Goal: Task Accomplishment & Management: Manage account settings

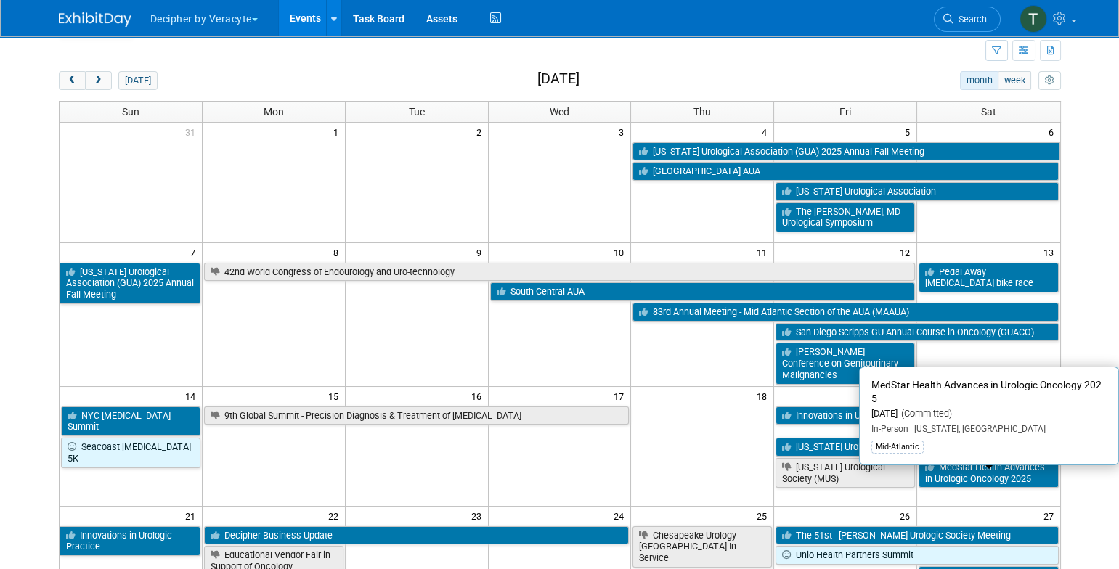
scroll to position [28, 0]
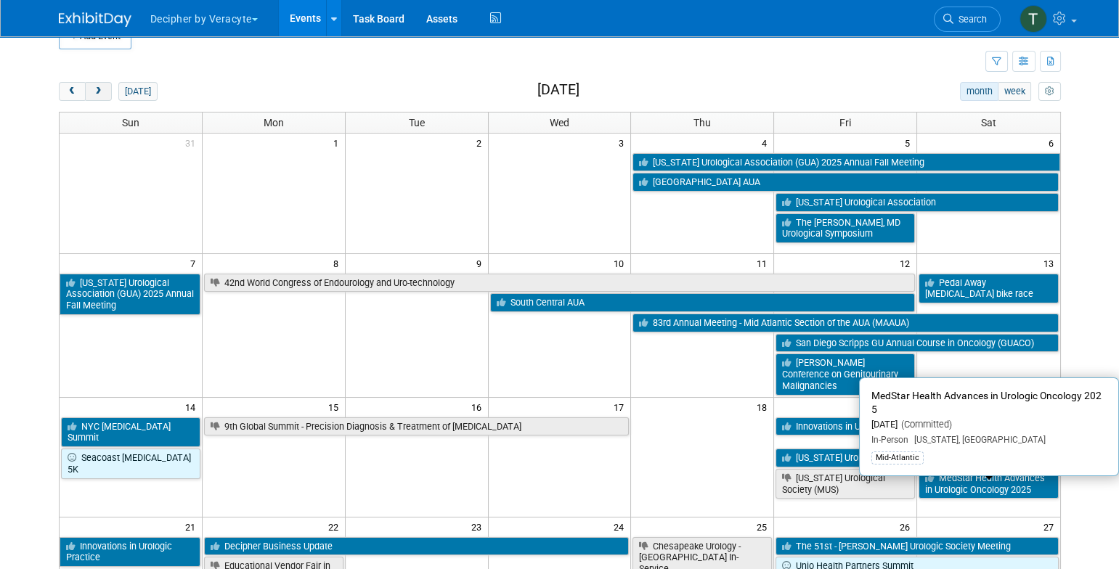
click at [102, 93] on span "next" at bounding box center [98, 91] width 11 height 9
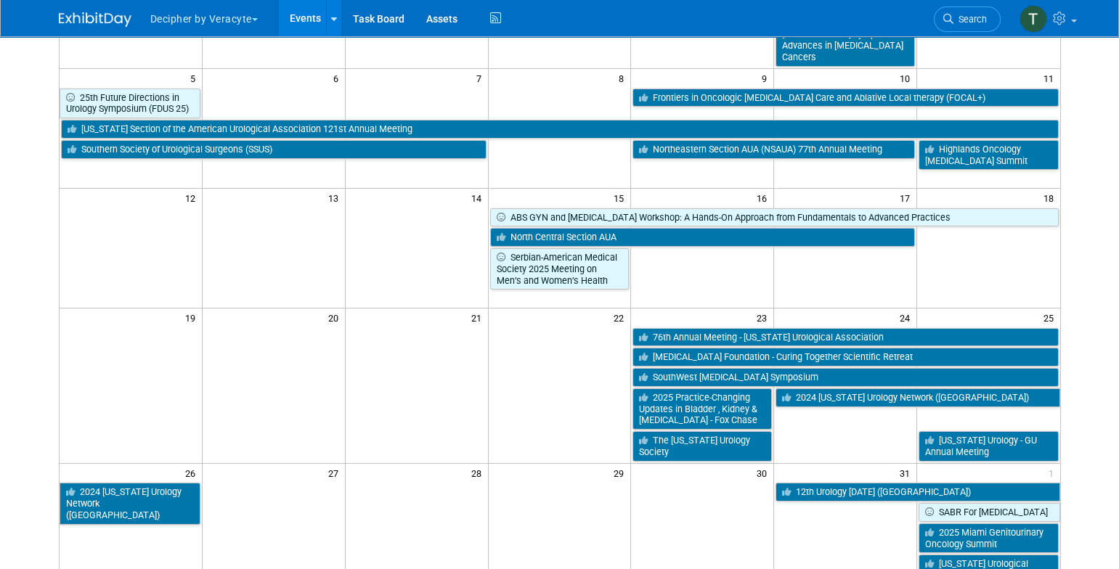
scroll to position [255, 0]
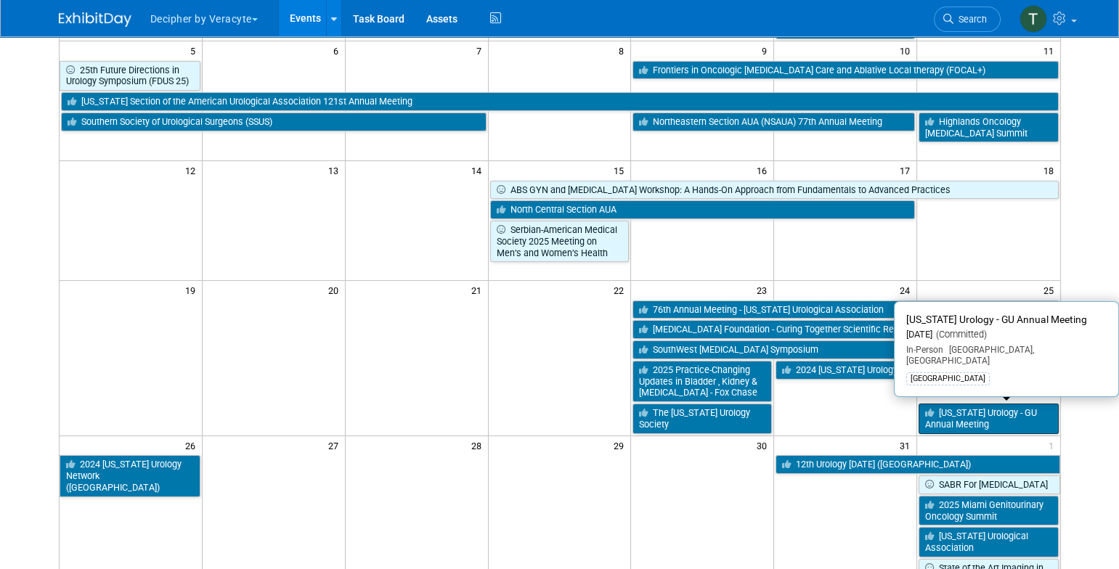
click at [1023, 408] on link "[US_STATE] Urology - GU Annual Meeting" at bounding box center [988, 419] width 139 height 30
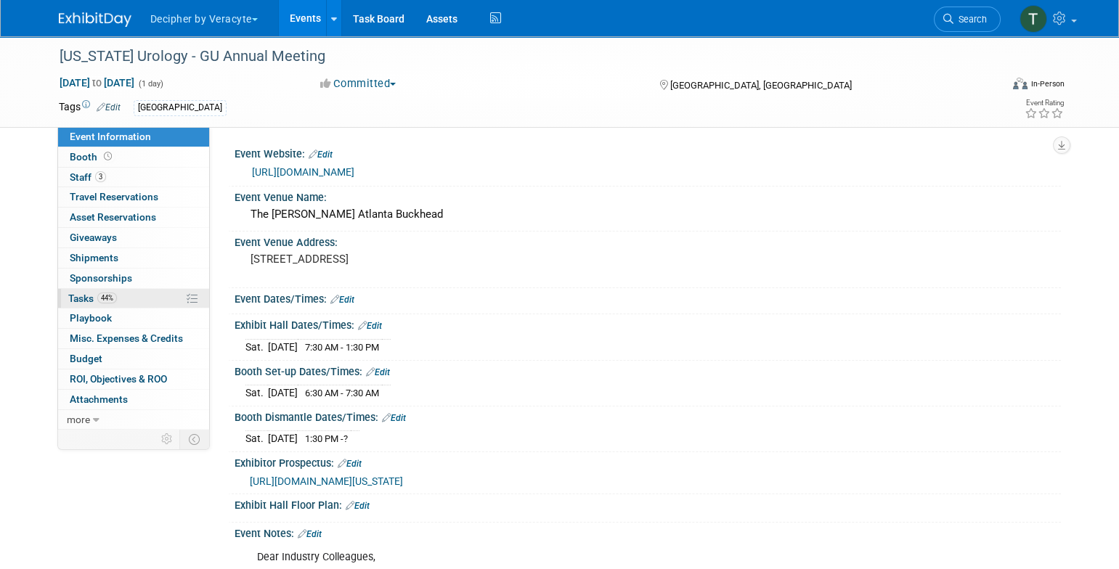
click at [142, 297] on link "44% Tasks 44%" at bounding box center [133, 299] width 151 height 20
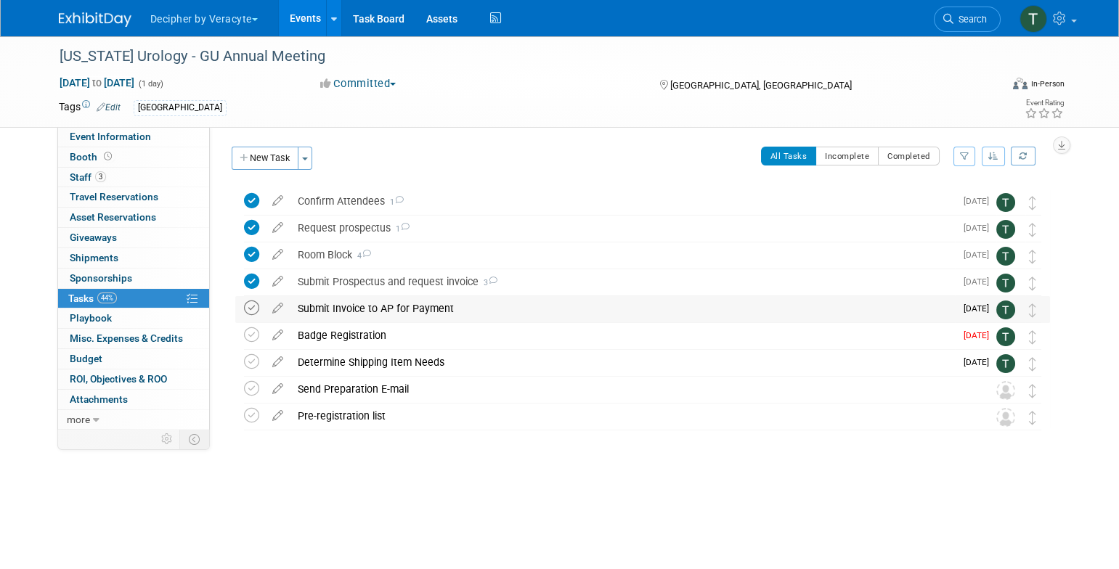
click at [244, 312] on icon at bounding box center [251, 308] width 15 height 15
click at [340, 309] on div "Submit Invoice to AP for Payment" at bounding box center [622, 308] width 665 height 25
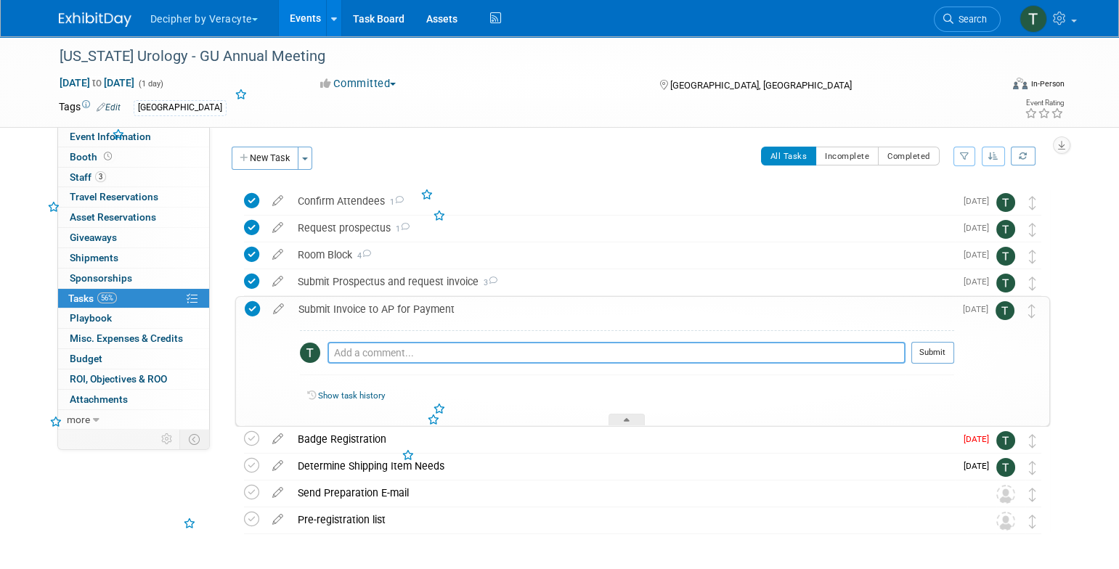
click at [367, 344] on textarea at bounding box center [617, 353] width 578 height 22
type textarea "compelted via email"
click at [932, 349] on button "Submit" at bounding box center [932, 353] width 43 height 22
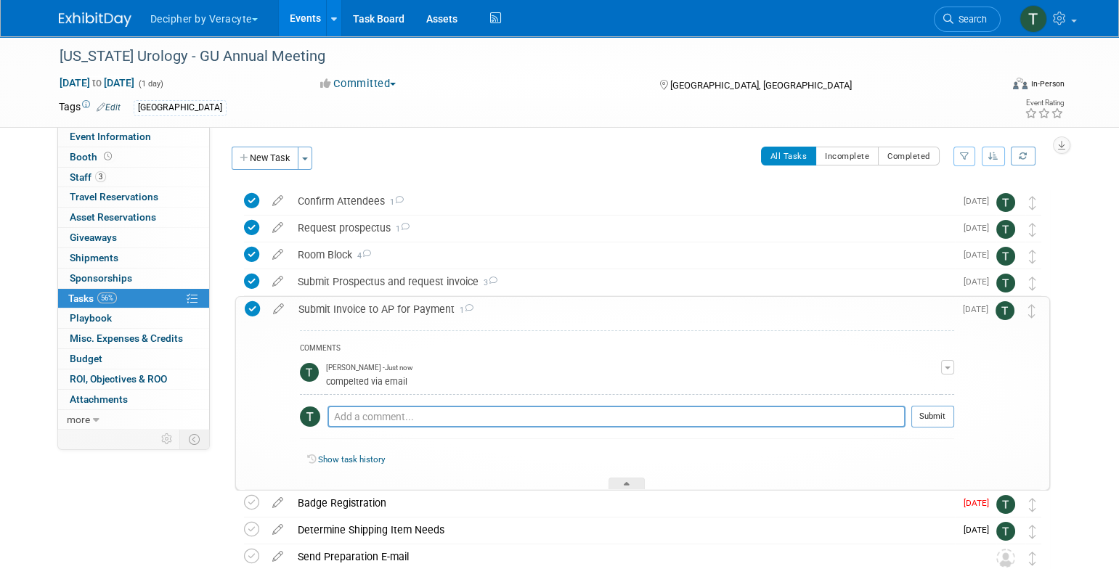
click at [420, 314] on div "Submit Invoice to AP for Payment 1" at bounding box center [622, 309] width 663 height 25
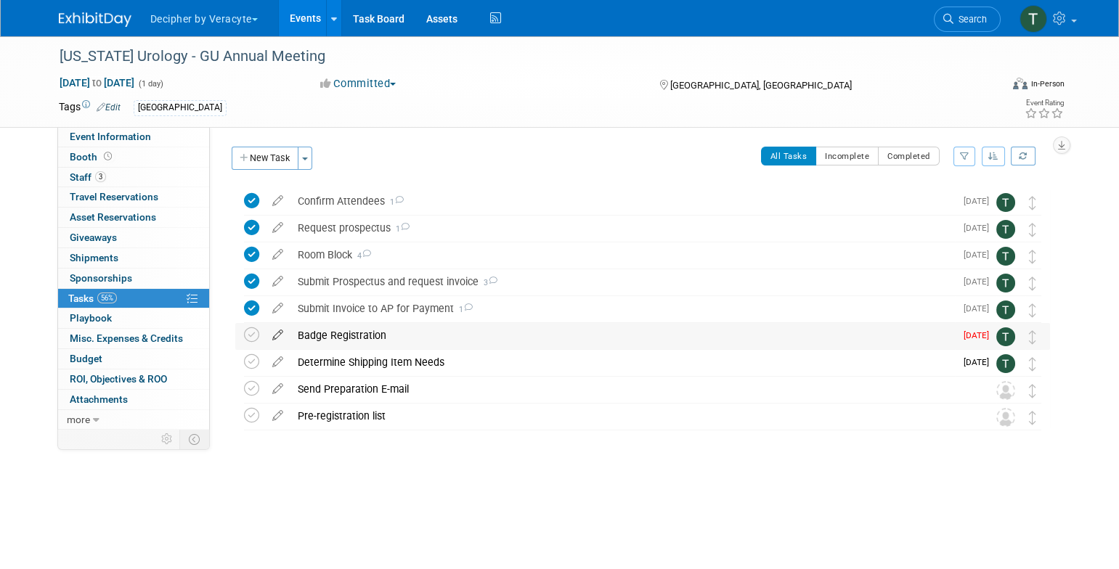
click at [273, 333] on icon at bounding box center [277, 332] width 25 height 18
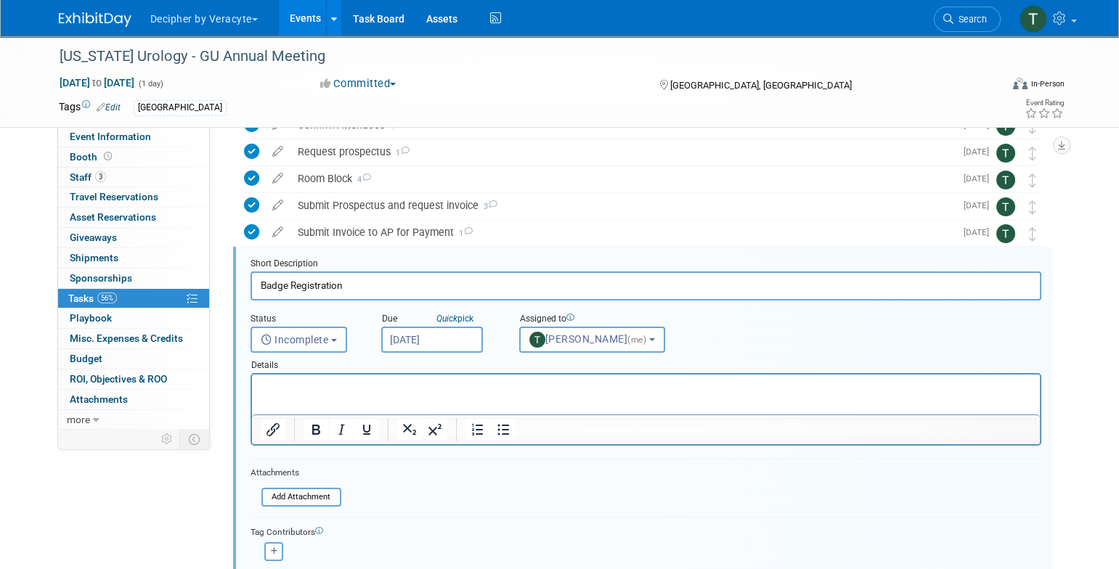
scroll to position [110, 0]
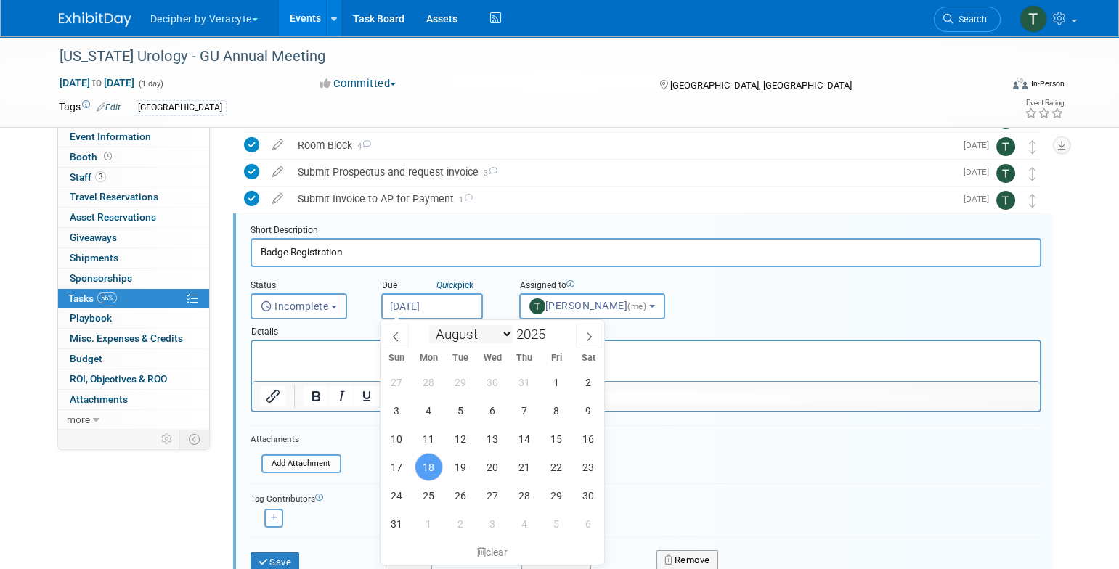
click at [439, 310] on input "Aug 18, 2025" at bounding box center [432, 306] width 102 height 26
click at [458, 495] on span "26" at bounding box center [461, 495] width 28 height 28
type input "Aug 26, 2025"
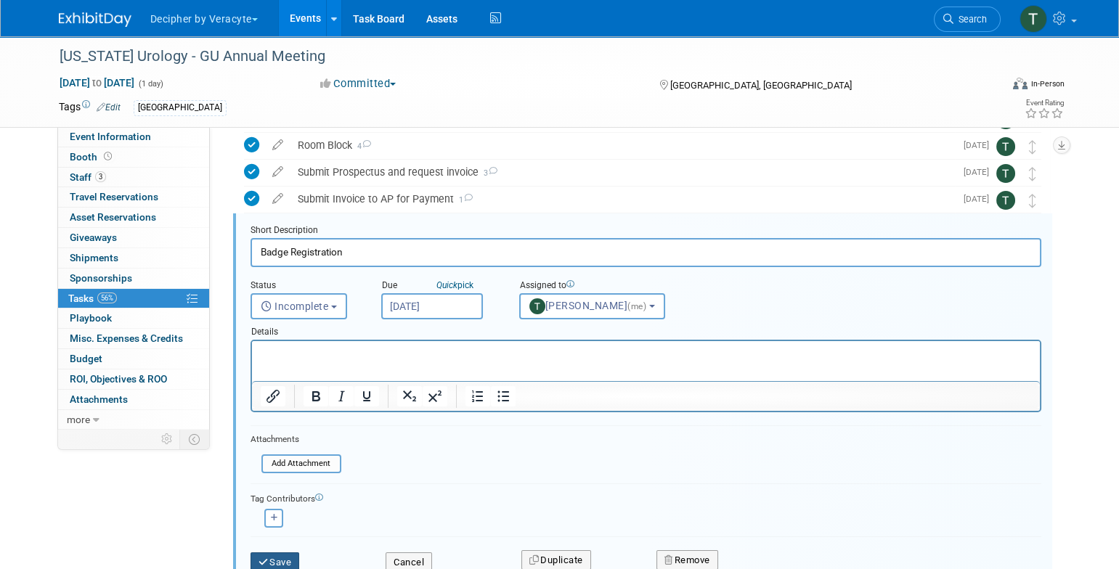
click at [288, 562] on button "Save" at bounding box center [275, 563] width 49 height 20
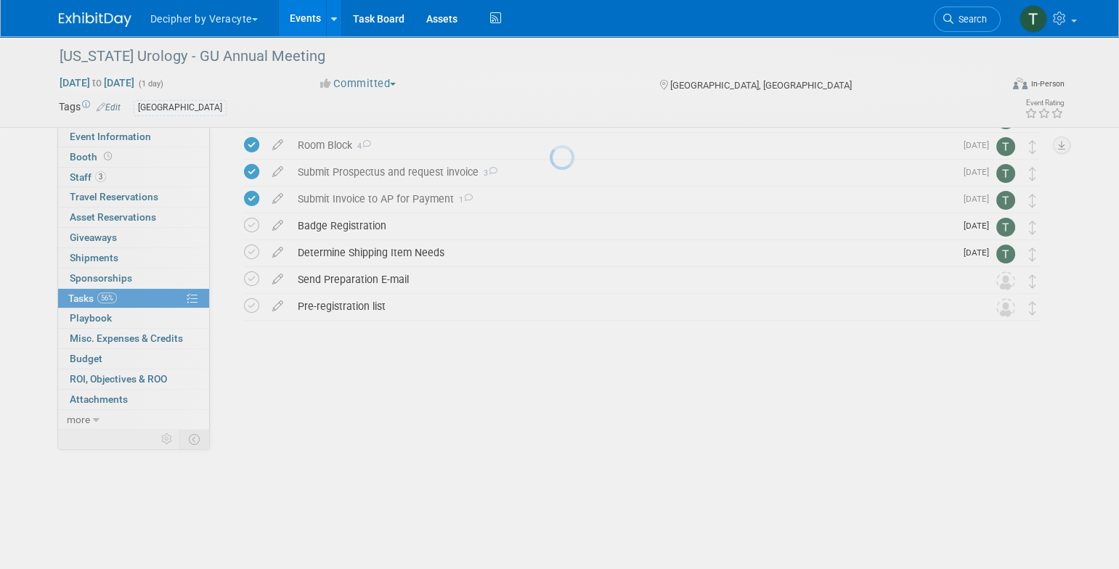
scroll to position [0, 0]
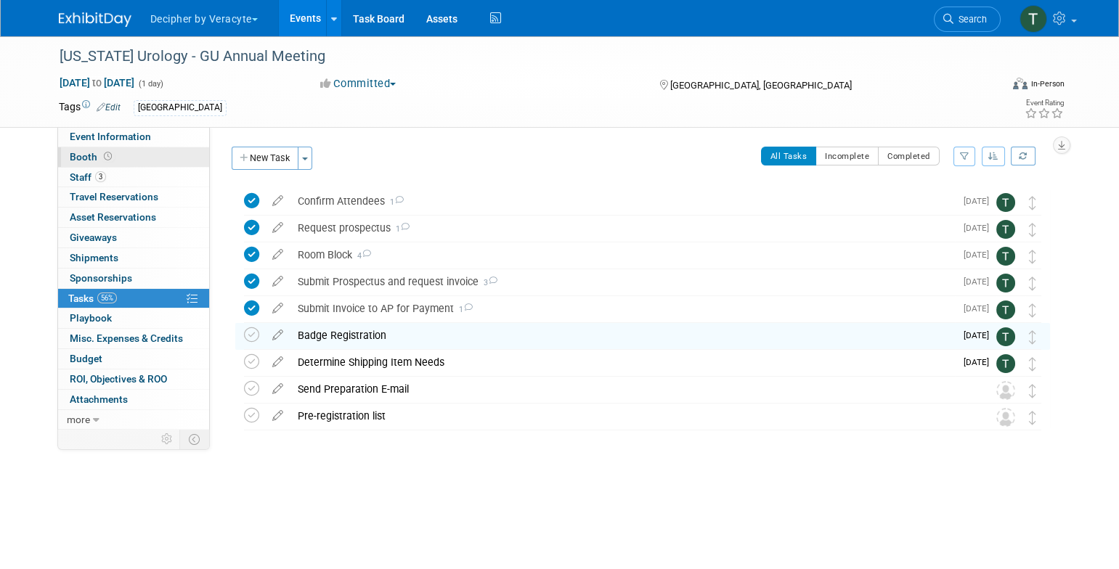
click at [185, 161] on link "Booth" at bounding box center [133, 157] width 151 height 20
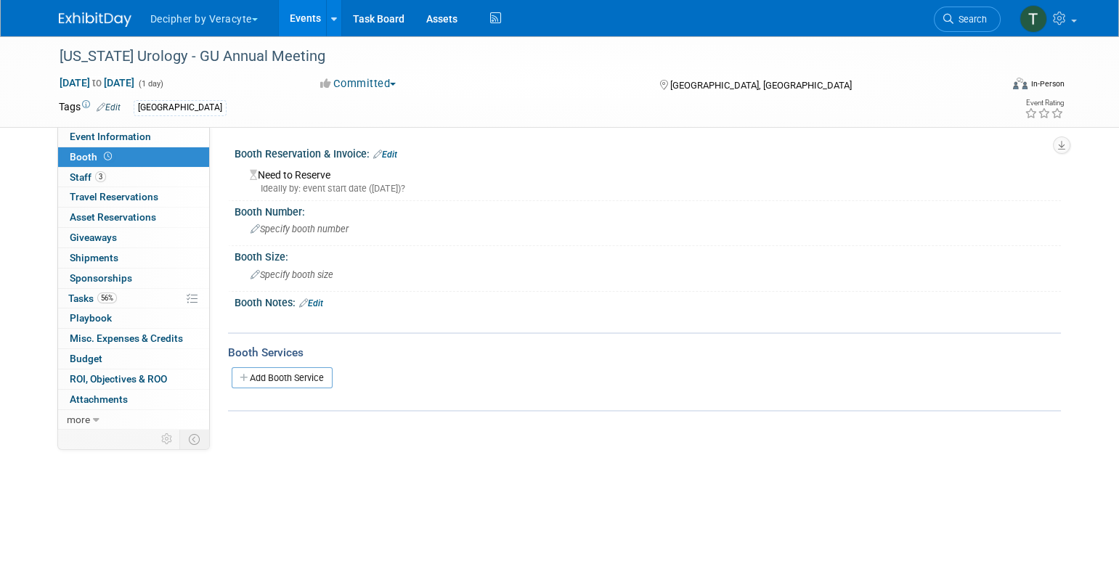
click at [395, 153] on link "Edit" at bounding box center [385, 155] width 24 height 10
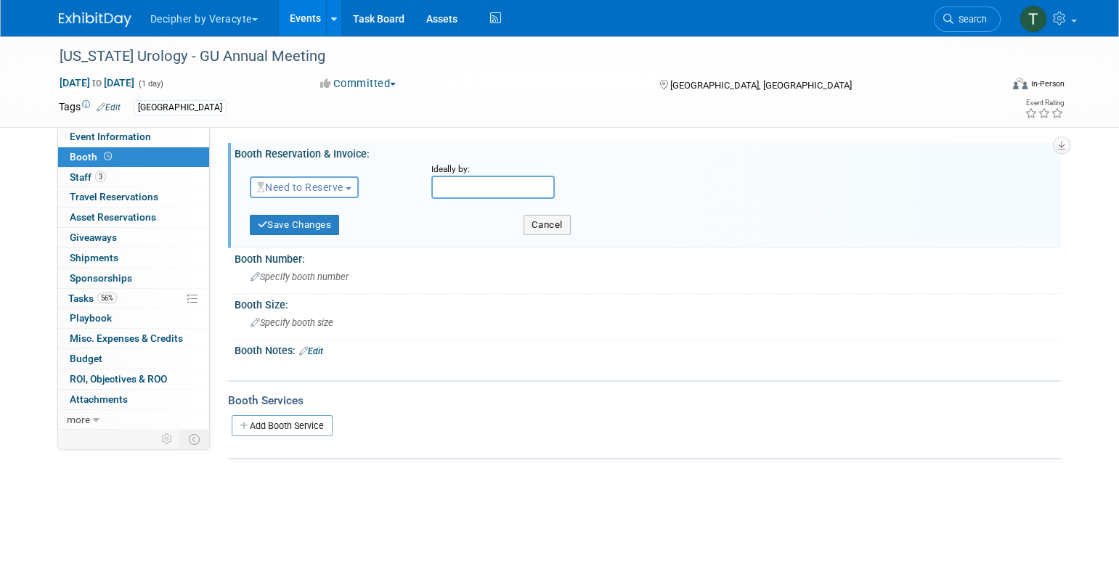
drag, startPoint x: 320, startPoint y: 189, endPoint x: 320, endPoint y: 198, distance: 9.4
click at [320, 189] on span "Need to Reserve" at bounding box center [300, 188] width 86 height 12
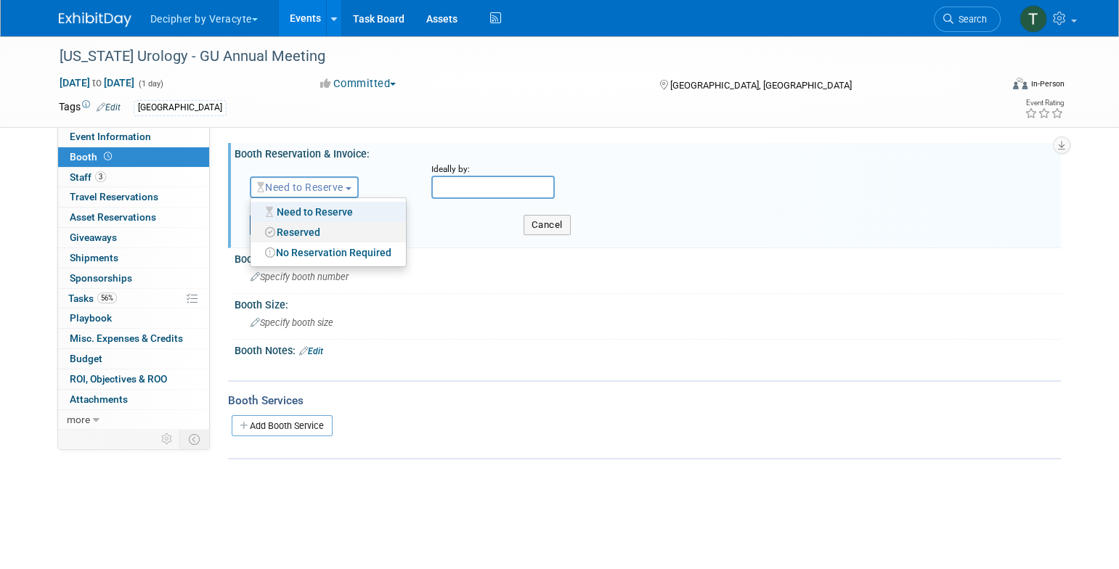
click at [320, 230] on link "Reserved" at bounding box center [328, 232] width 155 height 20
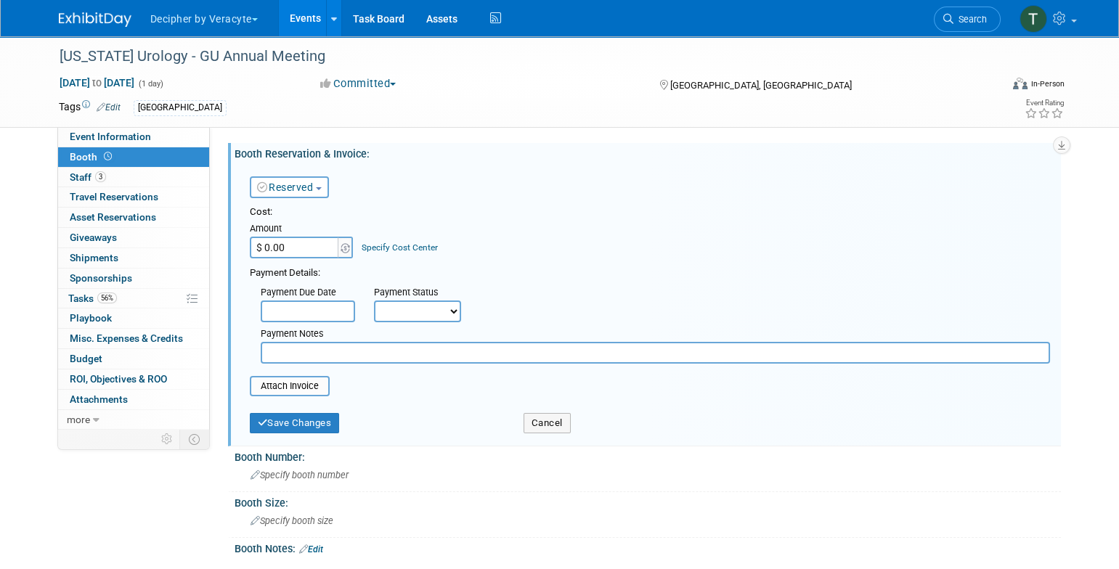
click at [304, 237] on input "$ 0.00" at bounding box center [295, 248] width 91 height 22
type input "$ 4,000.00"
click at [333, 421] on button "Save Changes" at bounding box center [295, 423] width 90 height 20
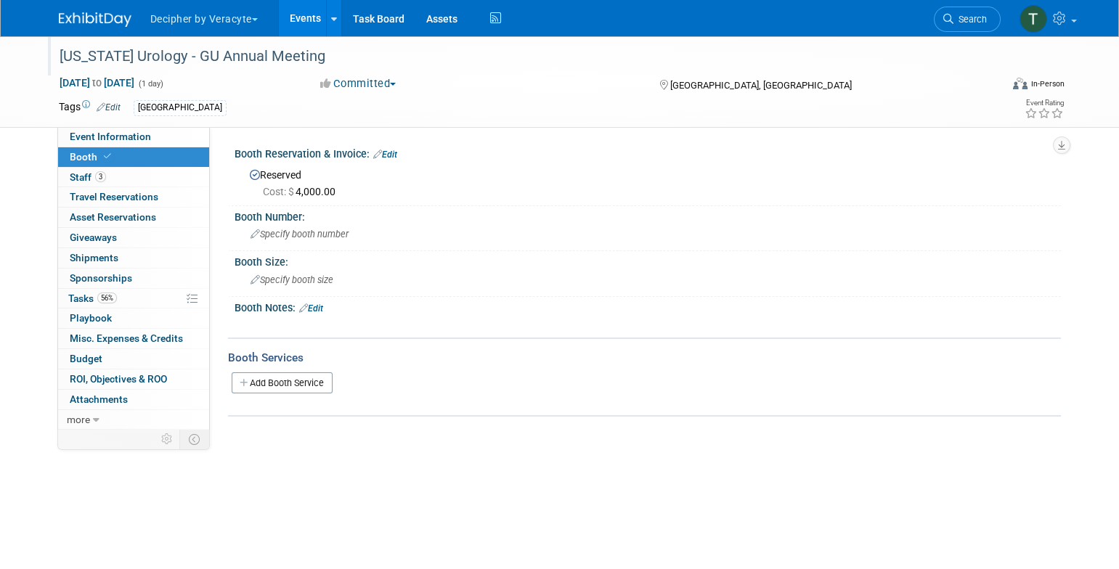
click at [241, 40] on div at bounding box center [521, 42] width 935 height 12
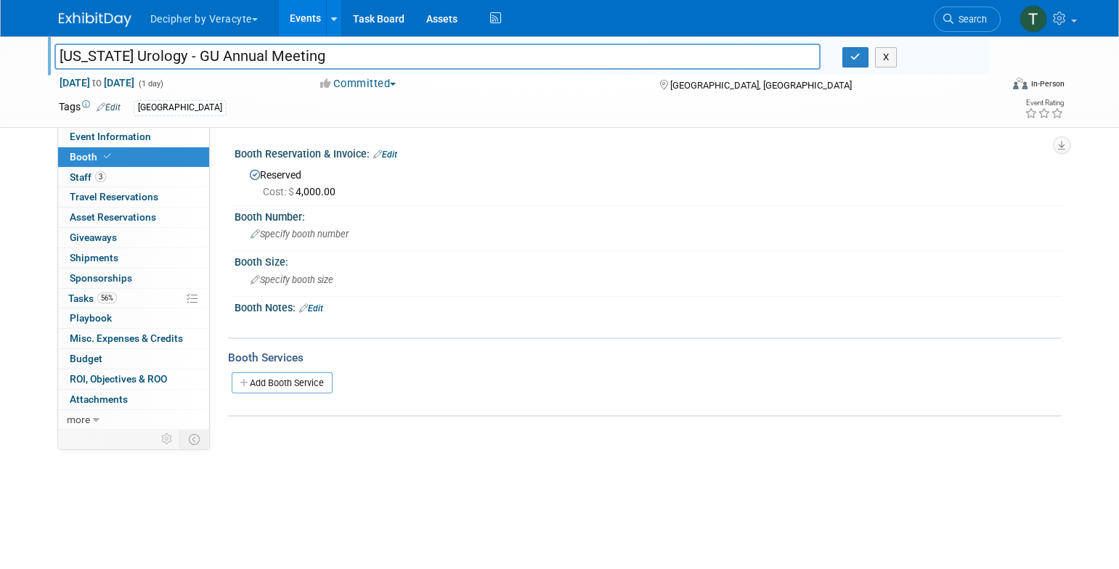
click at [241, 40] on div at bounding box center [521, 42] width 935 height 12
click at [241, 46] on input "[US_STATE] Urology - GU Annual Meeting" at bounding box center [437, 56] width 767 height 25
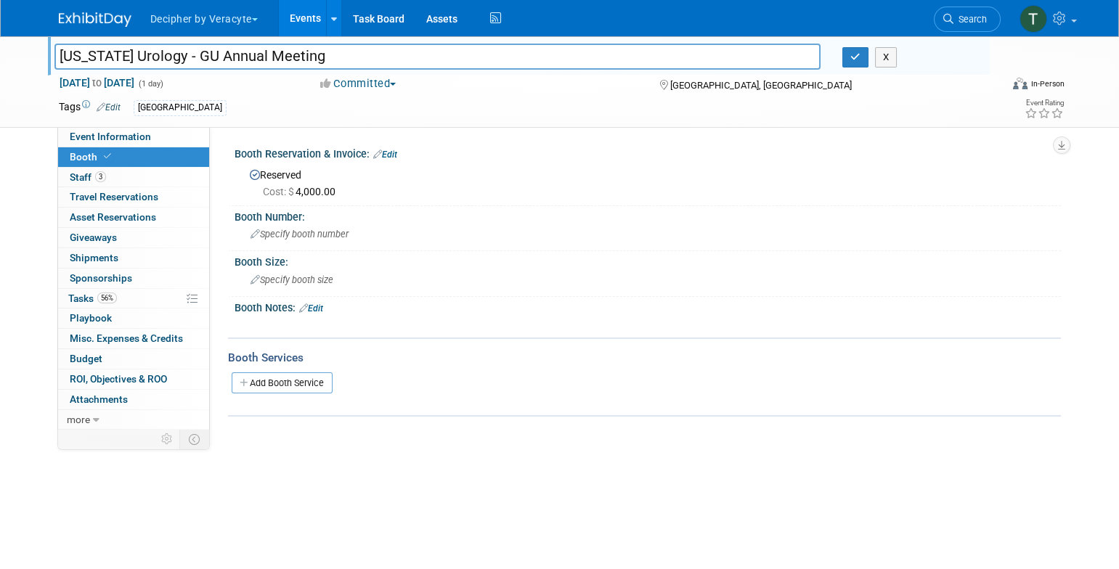
click at [241, 46] on input "[US_STATE] Urology - GU Annual Meeting" at bounding box center [437, 56] width 767 height 25
click at [319, 23] on link "Events" at bounding box center [305, 18] width 53 height 36
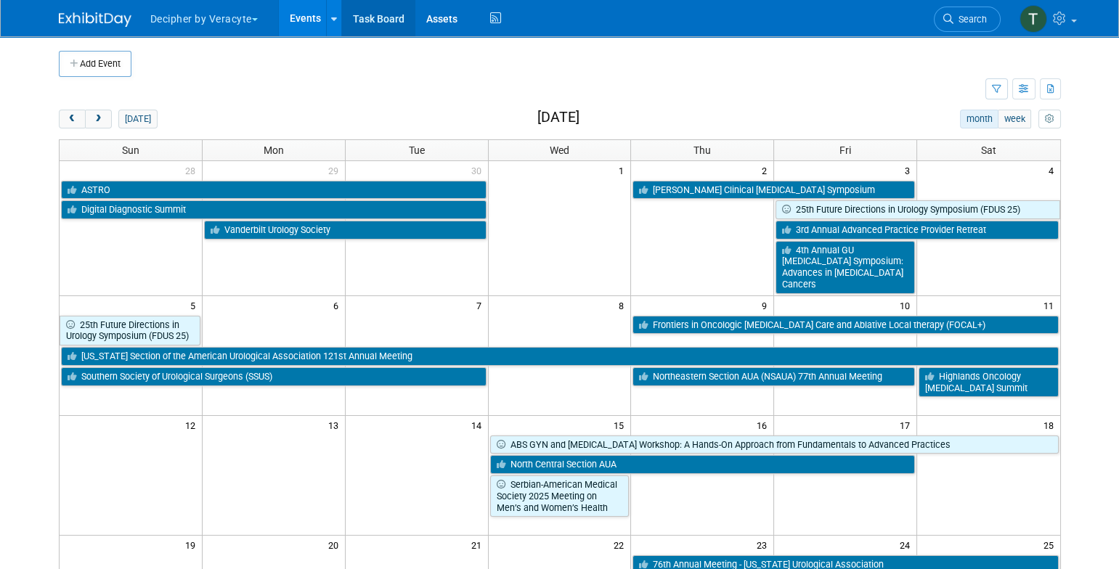
click at [373, 30] on link "Task Board" at bounding box center [378, 18] width 73 height 36
click at [71, 121] on span "prev" at bounding box center [72, 119] width 11 height 9
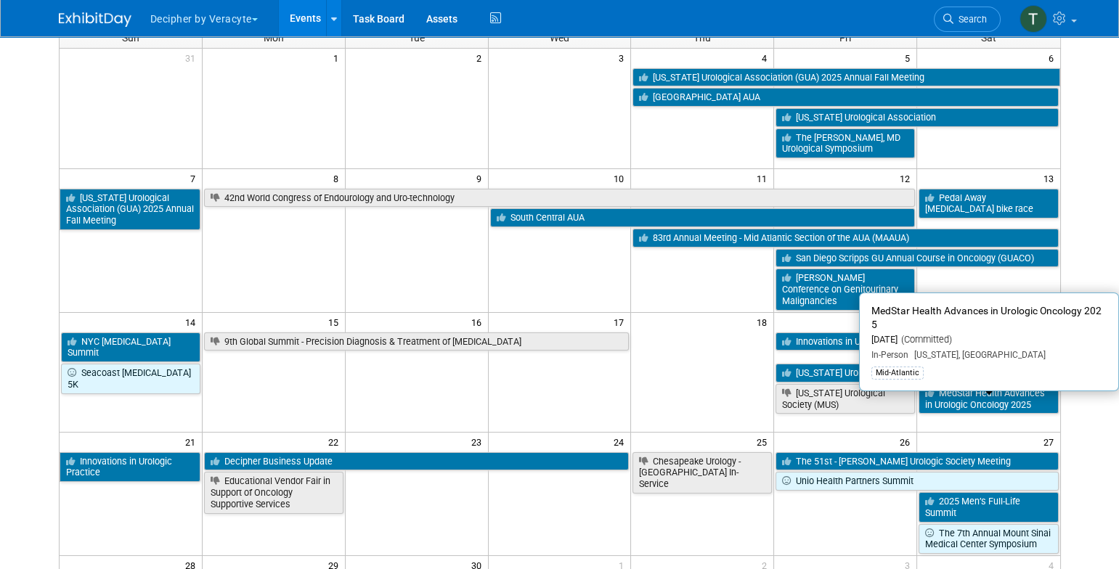
scroll to position [106, 0]
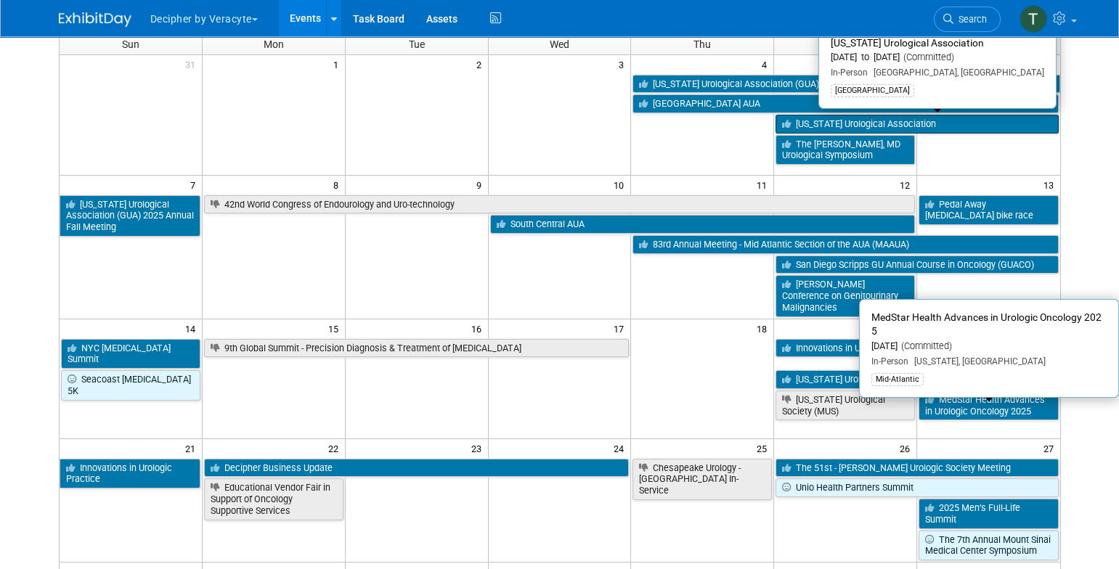
click at [912, 129] on link "[US_STATE] Urological Association" at bounding box center [917, 124] width 283 height 19
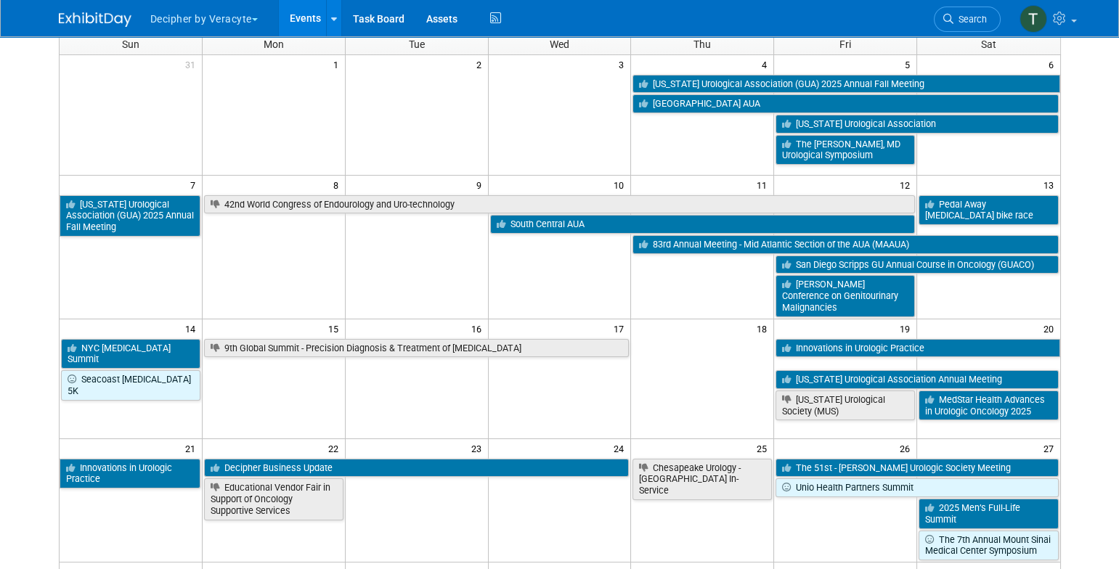
scroll to position [0, 0]
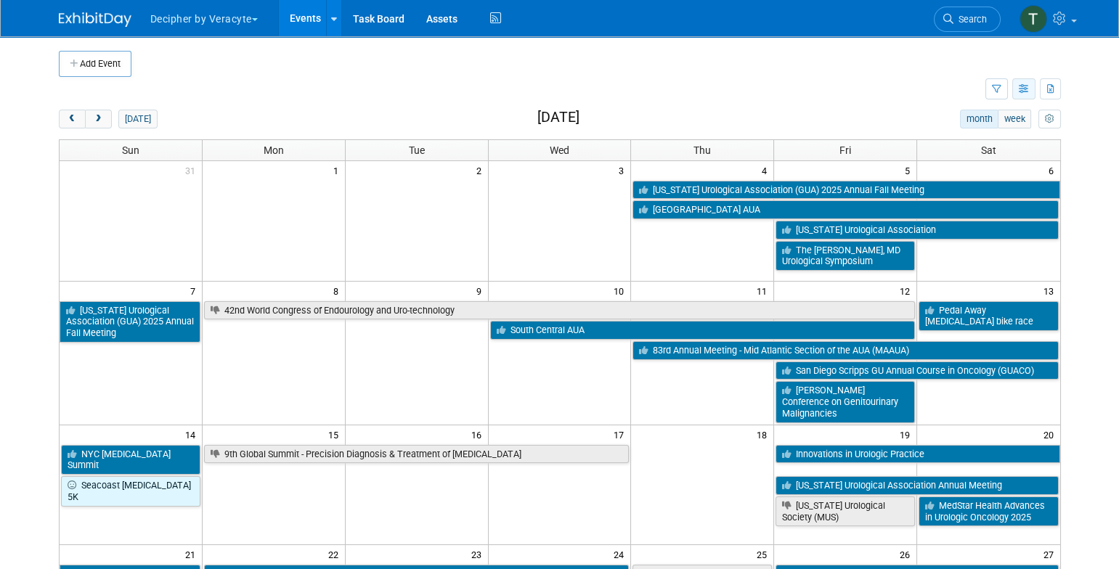
click at [1031, 88] on button "button" at bounding box center [1023, 88] width 23 height 21
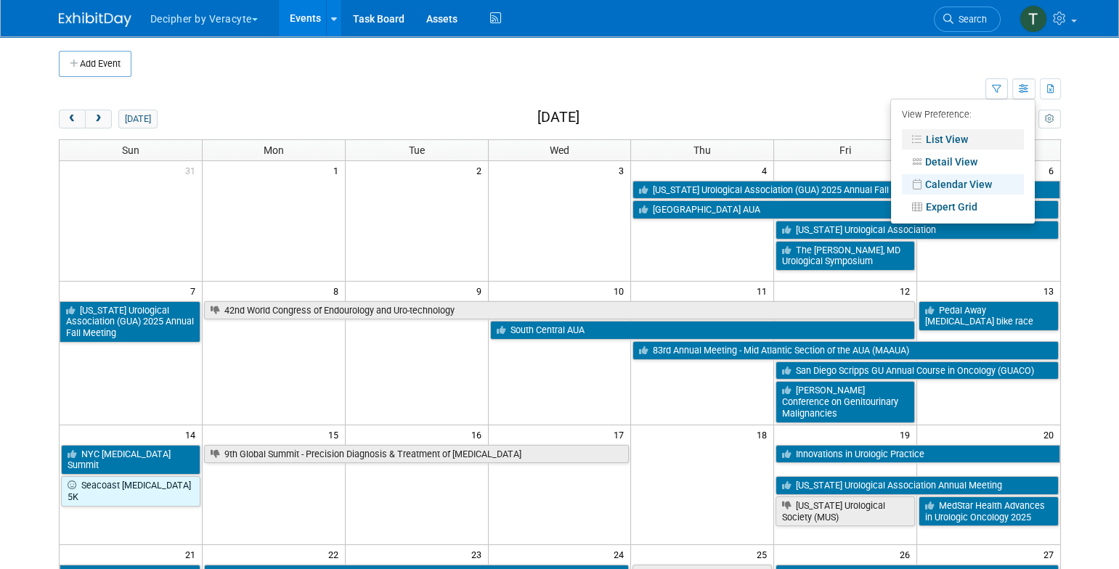
click at [976, 134] on link "List View" at bounding box center [963, 139] width 122 height 20
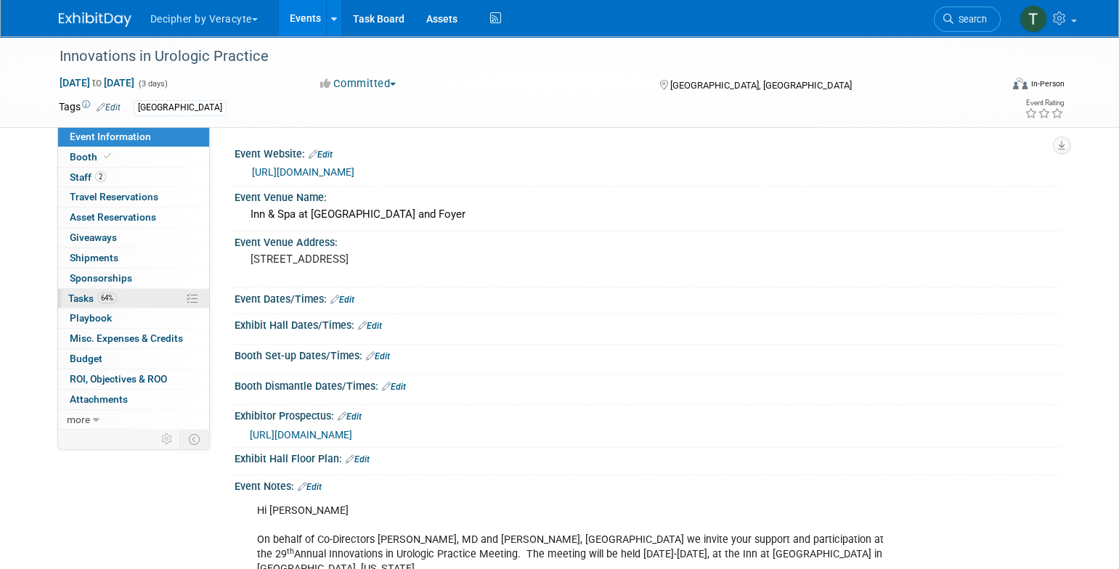
click at [138, 301] on link "64% Tasks 64%" at bounding box center [133, 299] width 151 height 20
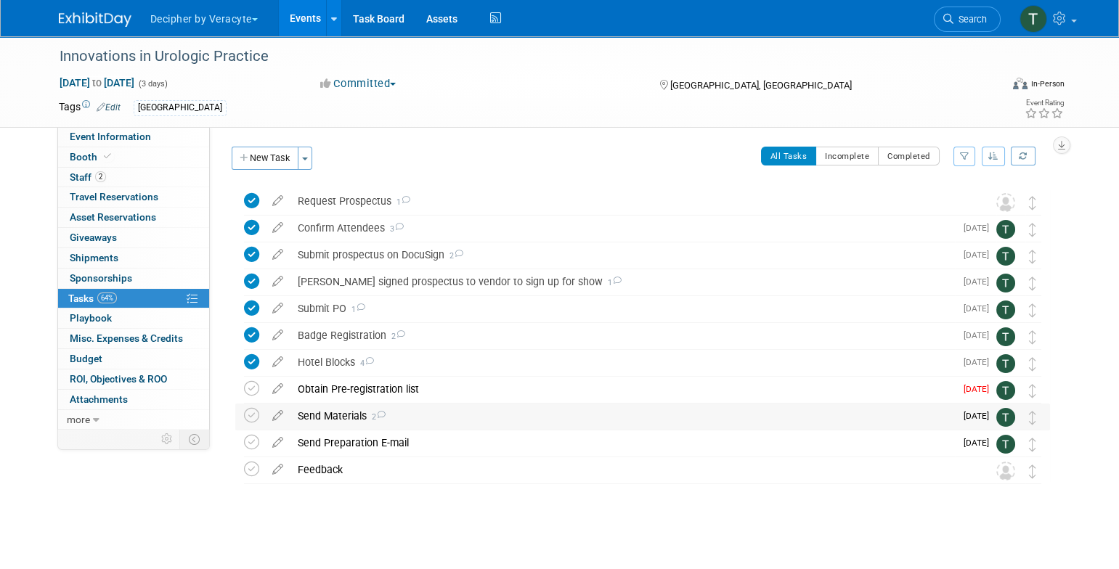
click at [329, 408] on div "Send Materials 2" at bounding box center [622, 416] width 665 height 25
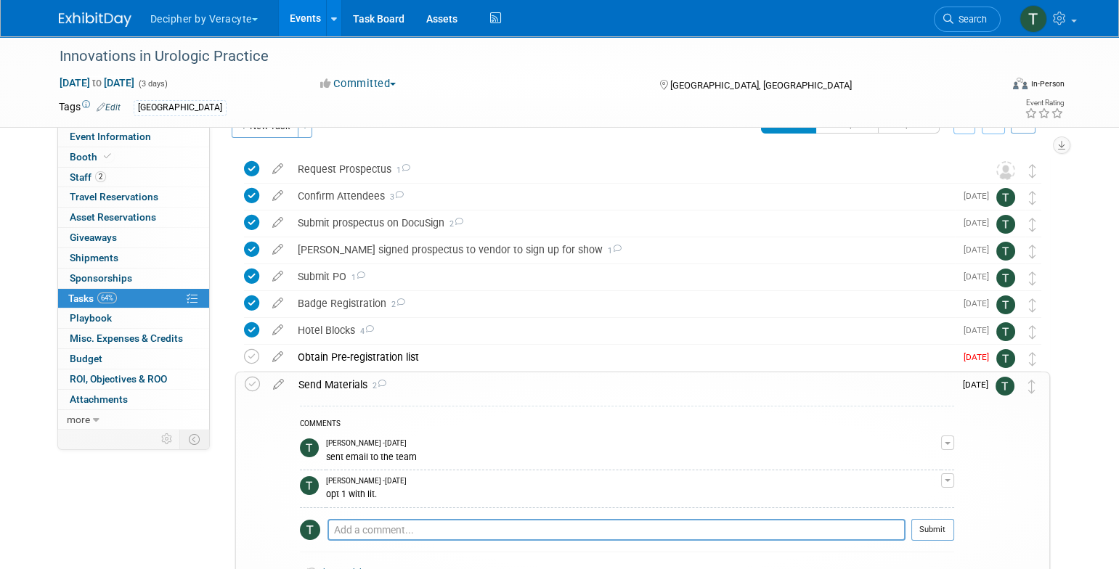
scroll to position [33, 0]
click at [174, 177] on link "2 Staff 2" at bounding box center [133, 178] width 151 height 20
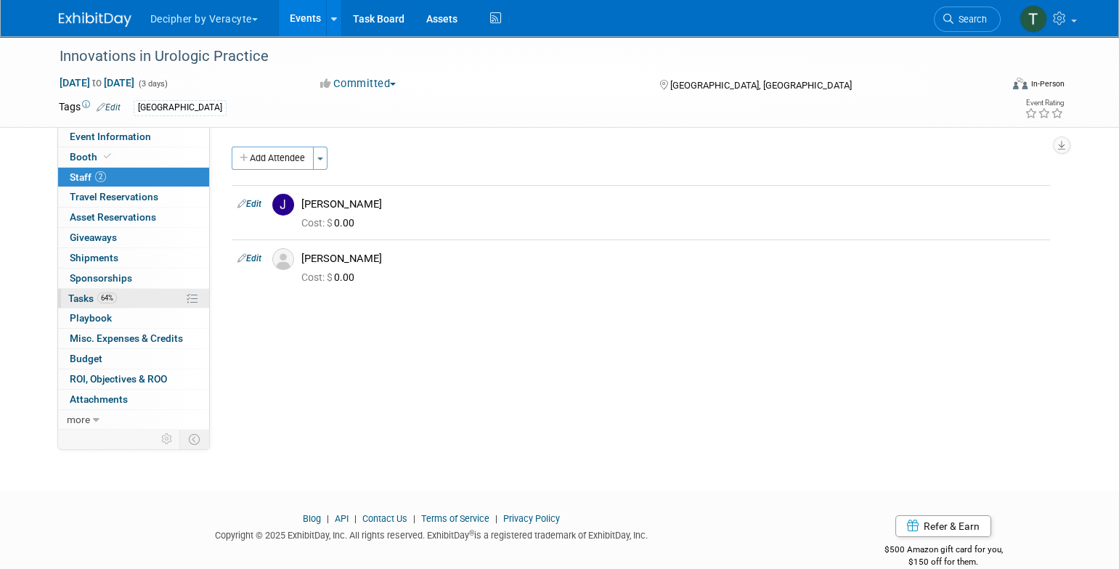
click at [180, 296] on link "64% Tasks 64%" at bounding box center [133, 299] width 151 height 20
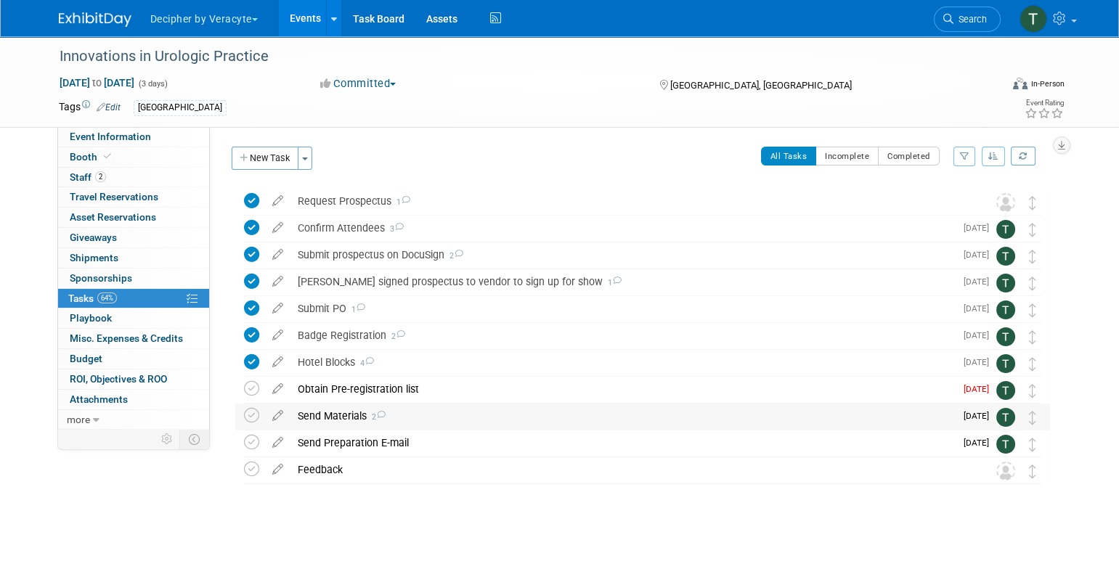
click at [350, 409] on div "Send Materials 2" at bounding box center [622, 416] width 665 height 25
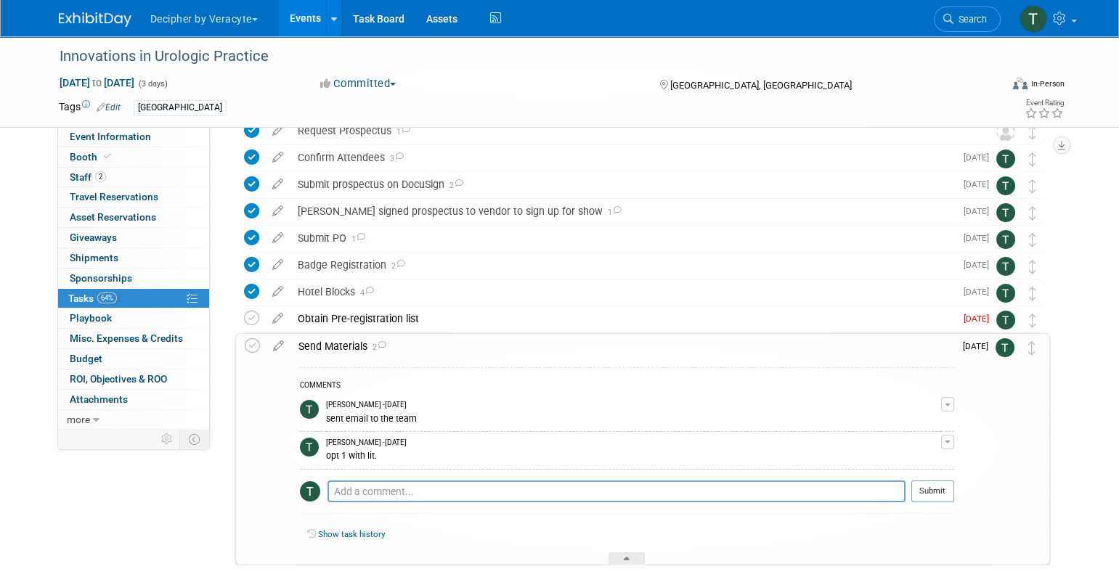
click at [349, 349] on div "Send Materials 2" at bounding box center [622, 346] width 663 height 25
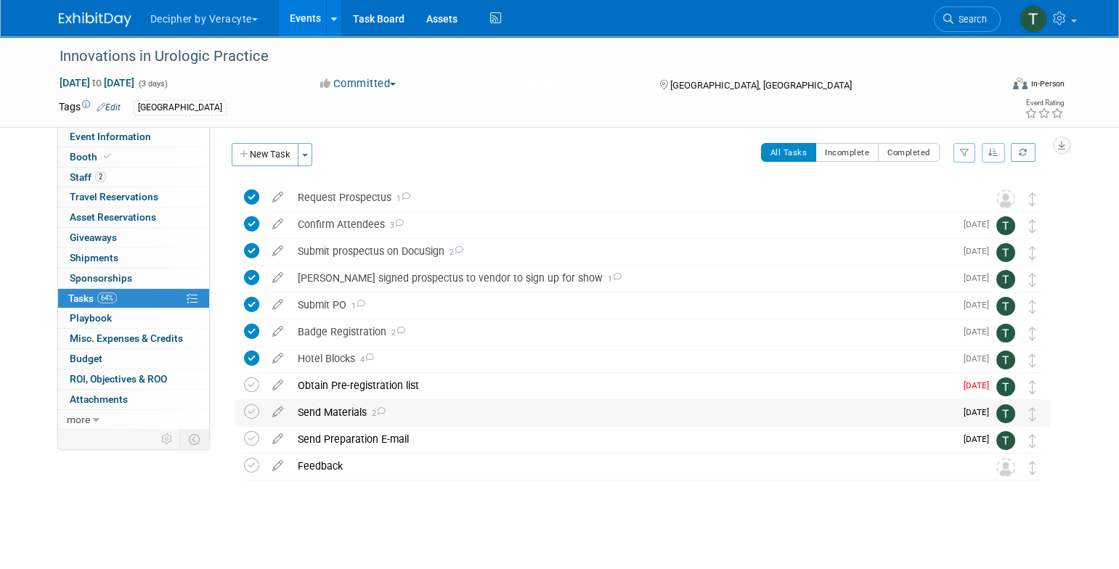
scroll to position [3, 0]
click at [153, 182] on link "2 Staff 2" at bounding box center [133, 178] width 151 height 20
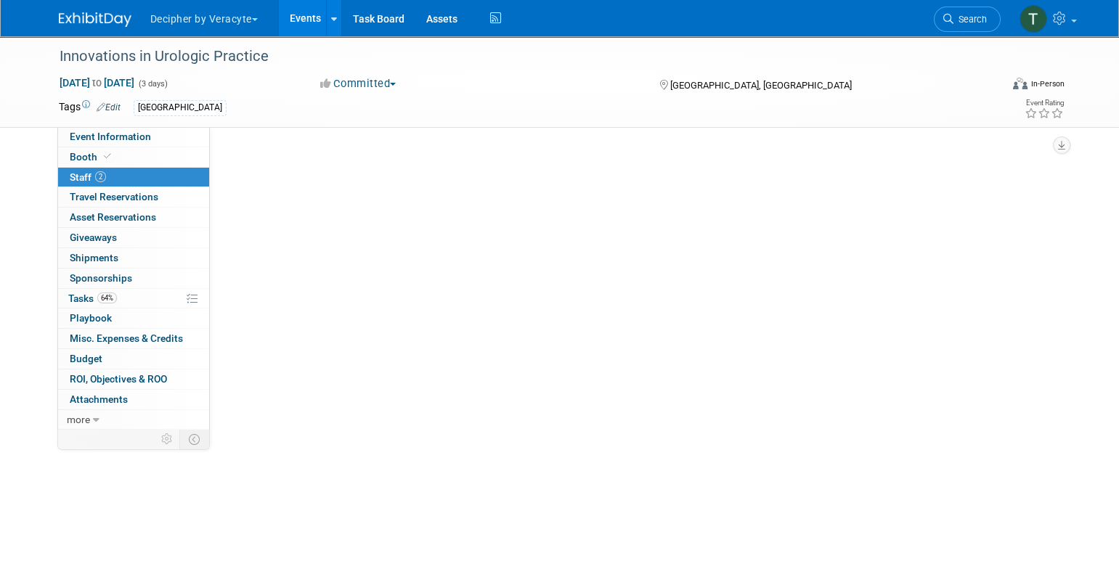
scroll to position [0, 0]
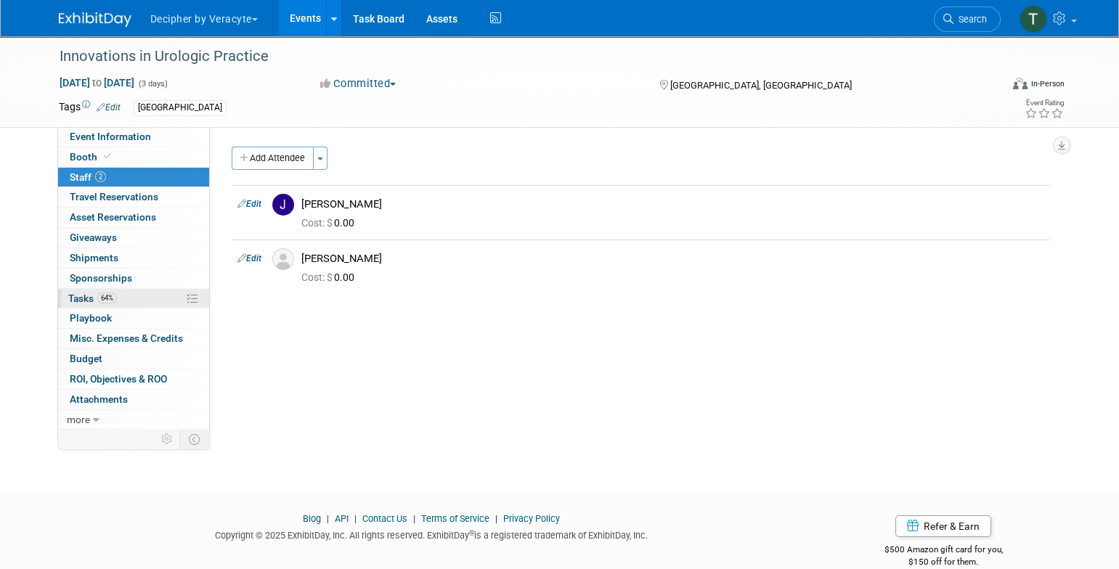
click at [148, 306] on link "64% Tasks 64%" at bounding box center [133, 299] width 151 height 20
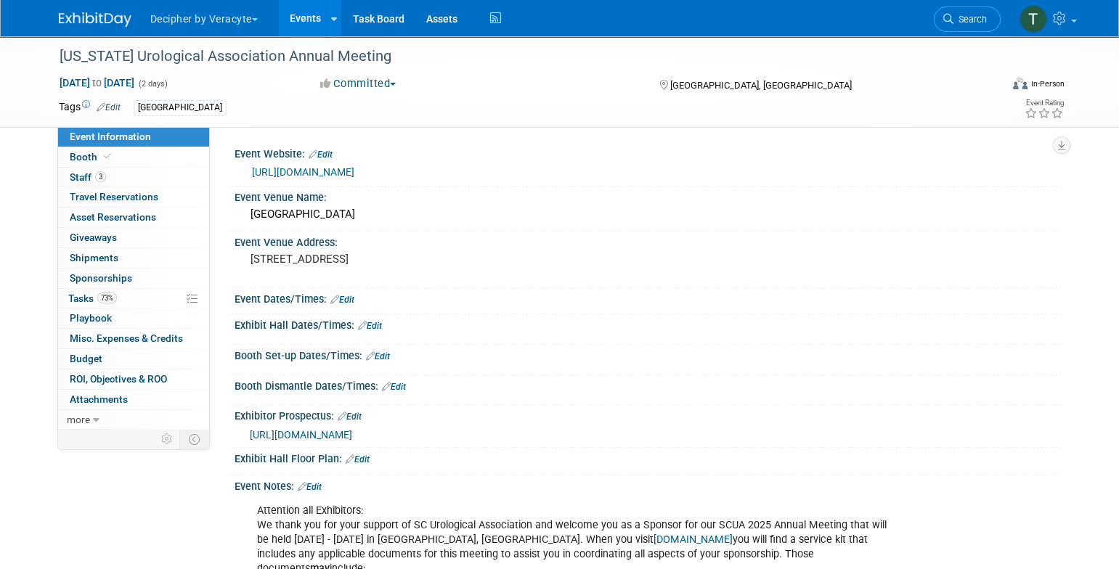
click at [154, 187] on div "3 Staff 3 Staff" at bounding box center [133, 178] width 151 height 20
click at [154, 175] on link "3 Staff 3" at bounding box center [133, 178] width 151 height 20
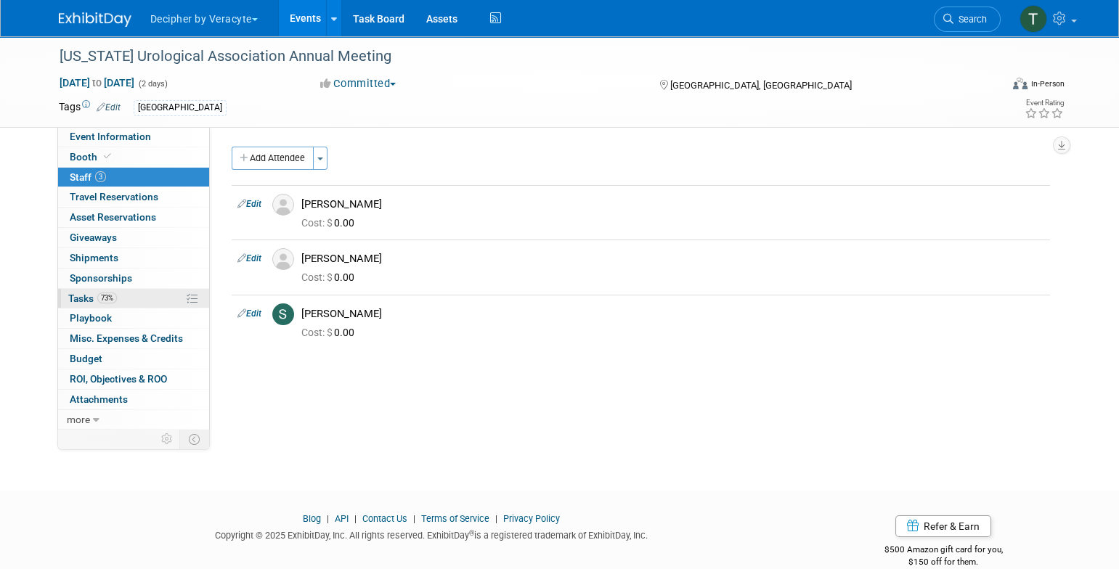
click at [150, 301] on link "73% Tasks 73%" at bounding box center [133, 299] width 151 height 20
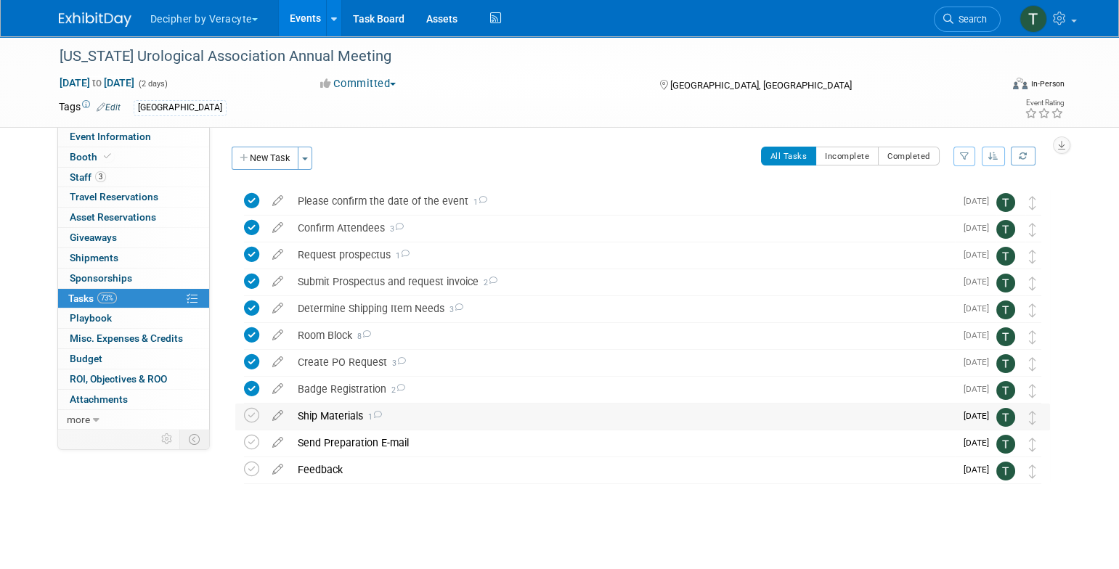
click at [327, 415] on div "Ship Materials 1" at bounding box center [622, 416] width 665 height 25
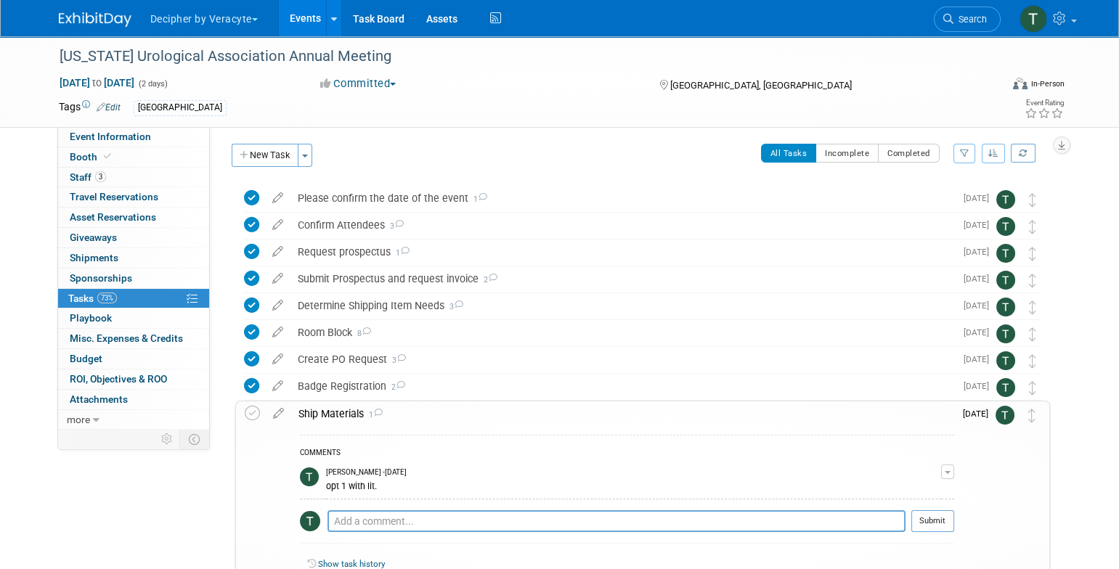
scroll to position [5, 0]
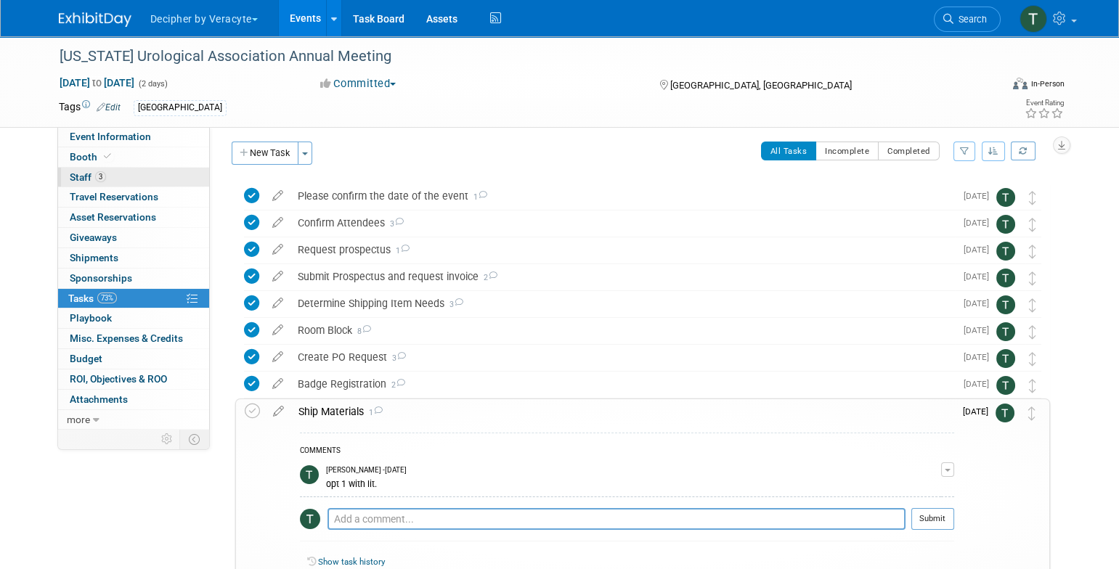
click at [120, 179] on link "3 Staff 3" at bounding box center [133, 178] width 151 height 20
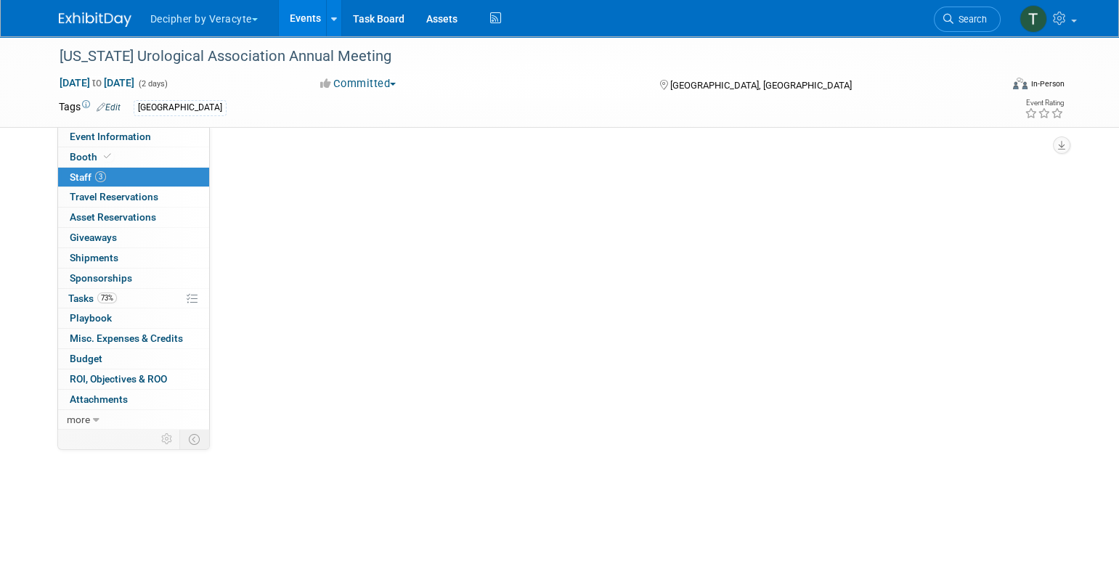
scroll to position [0, 0]
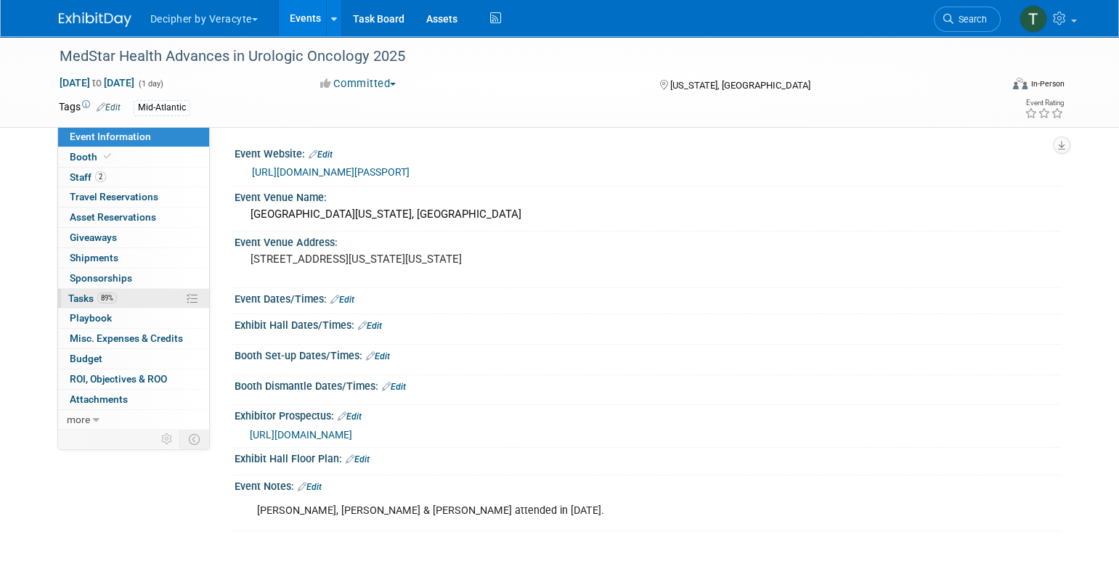
click at [133, 303] on link "89% Tasks 89%" at bounding box center [133, 299] width 151 height 20
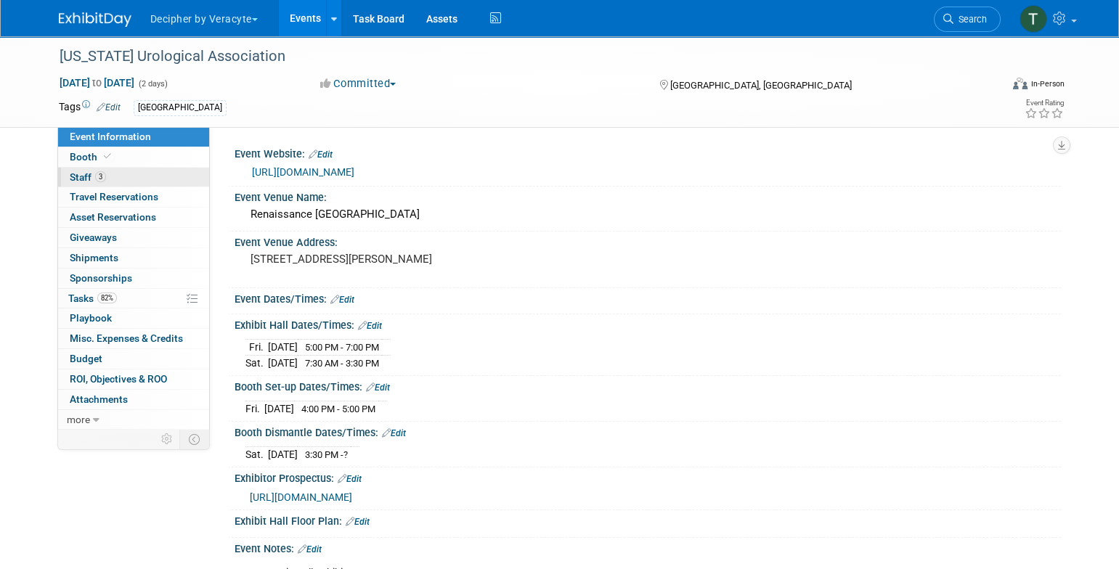
click at [172, 179] on link "3 Staff 3" at bounding box center [133, 178] width 151 height 20
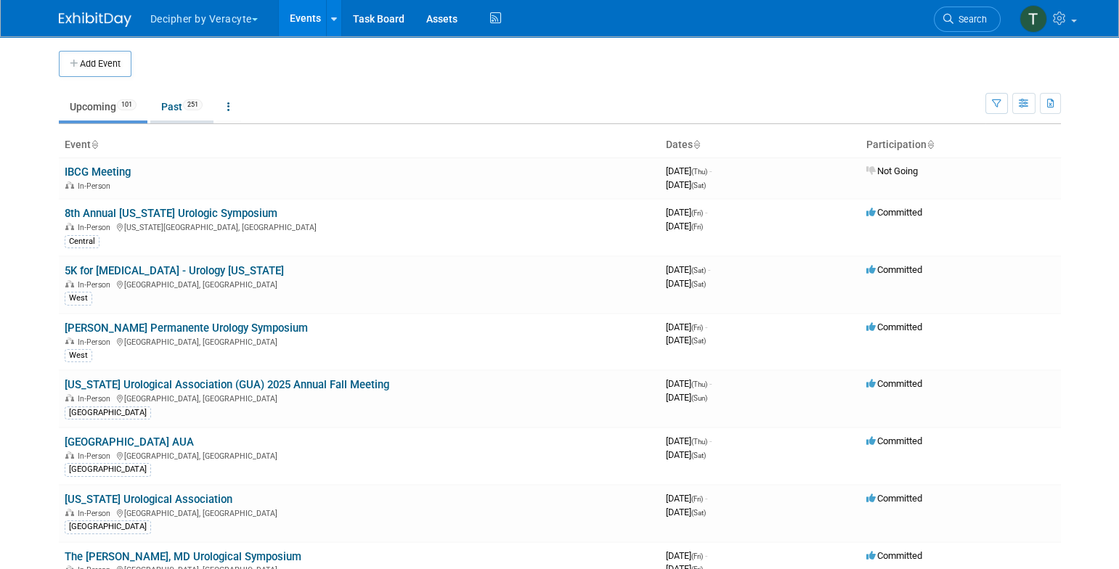
click at [185, 102] on link "Past 251" at bounding box center [181, 107] width 63 height 28
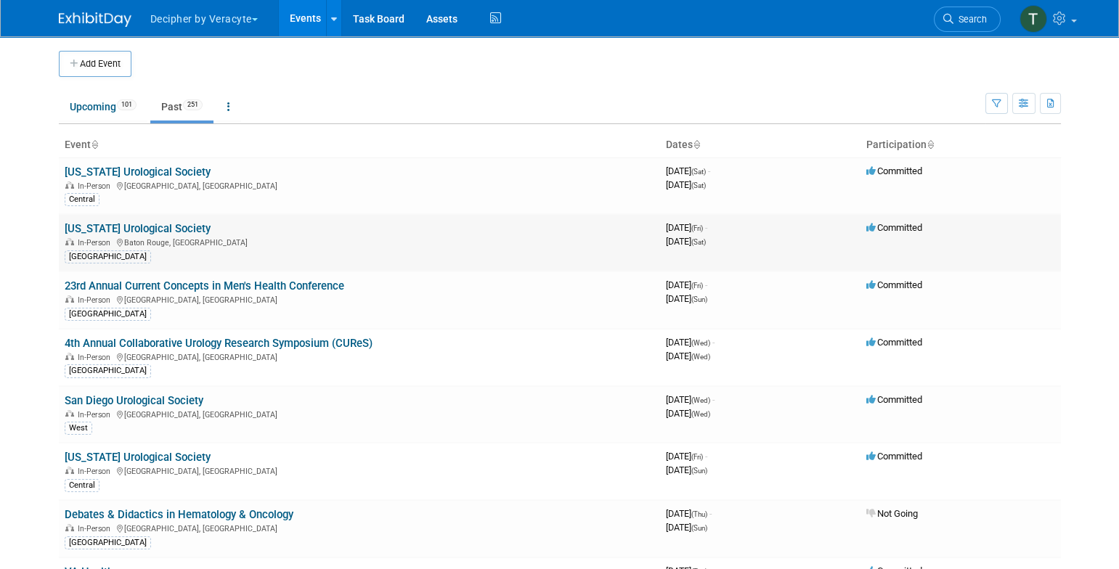
click at [173, 227] on link "[US_STATE] Urological Society" at bounding box center [138, 228] width 146 height 13
click at [156, 174] on link "Illinois Urological Society" at bounding box center [138, 172] width 146 height 13
click at [90, 84] on td "Upcoming 101 Past 251 All Events 352 Past and Upcoming Grouped Annually Events …" at bounding box center [522, 100] width 927 height 47
click at [90, 97] on link "Upcoming 101" at bounding box center [103, 107] width 89 height 28
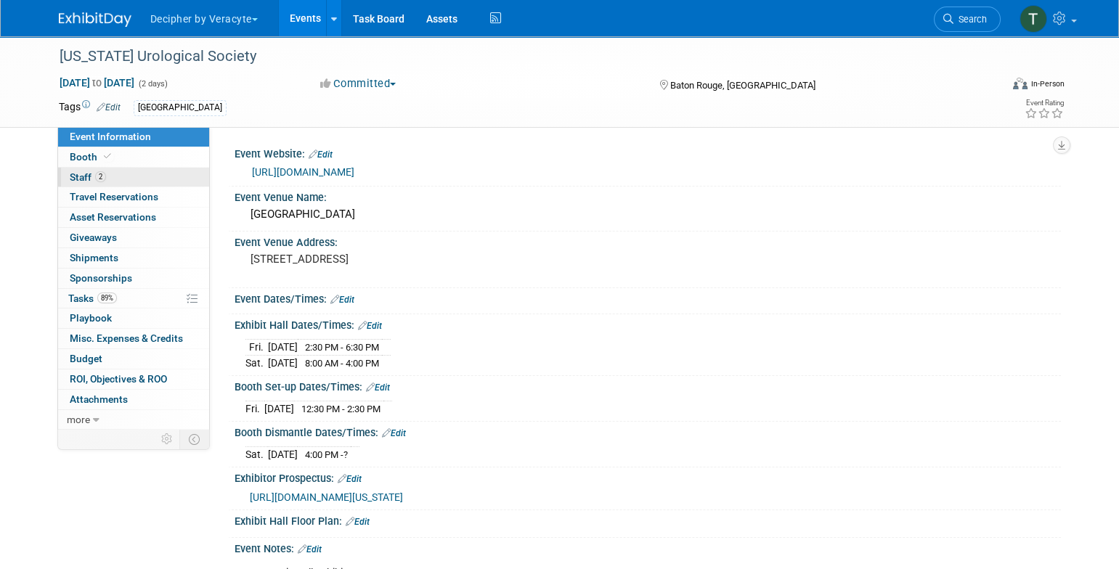
click at [149, 180] on link "2 Staff 2" at bounding box center [133, 178] width 151 height 20
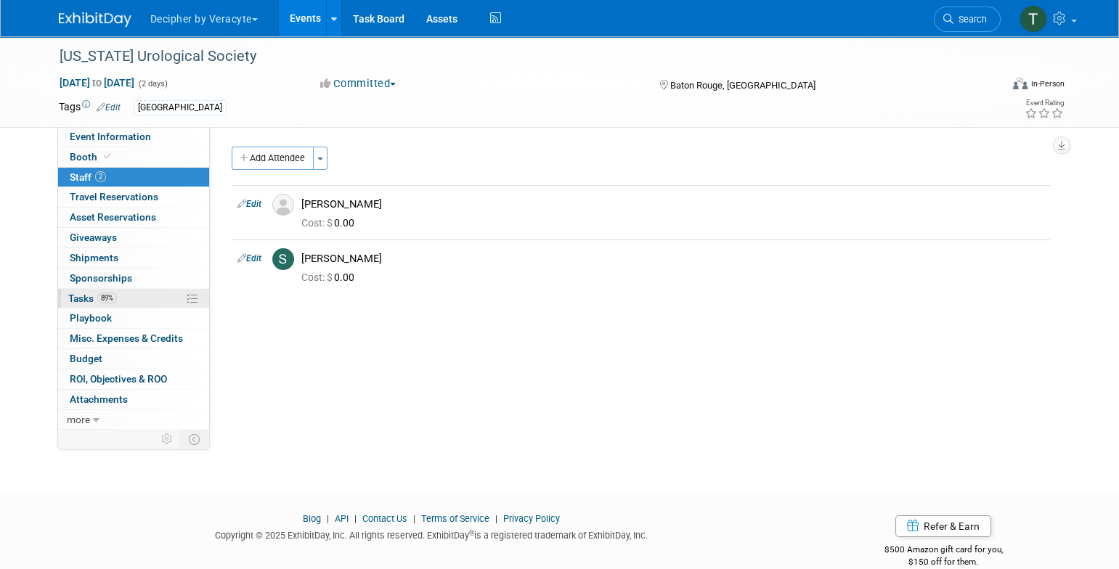
click at [142, 302] on link "89% Tasks 89%" at bounding box center [133, 299] width 151 height 20
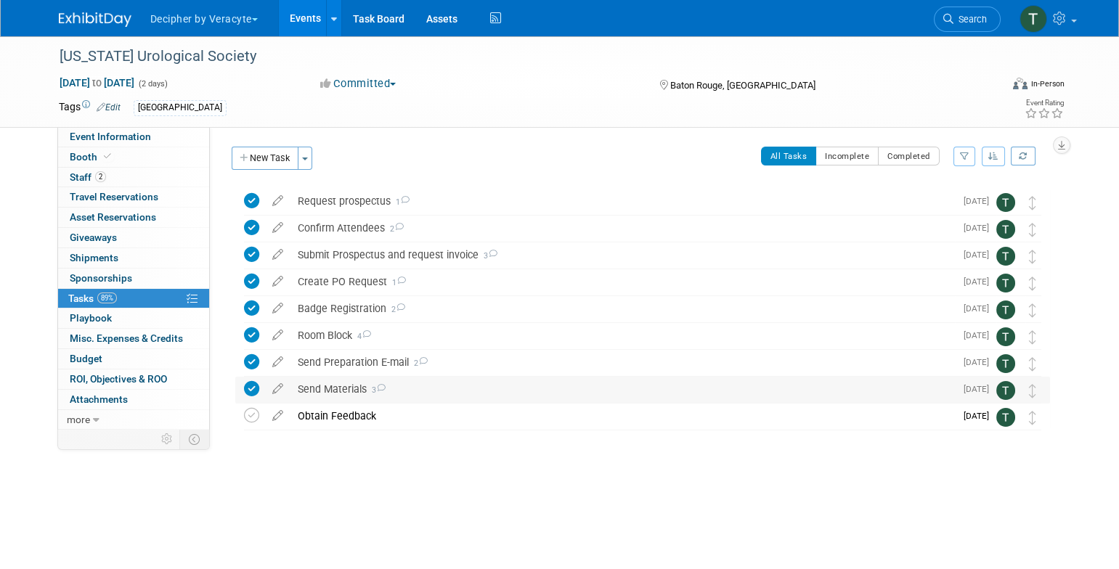
click at [337, 392] on div "Send Materials 3" at bounding box center [622, 389] width 665 height 25
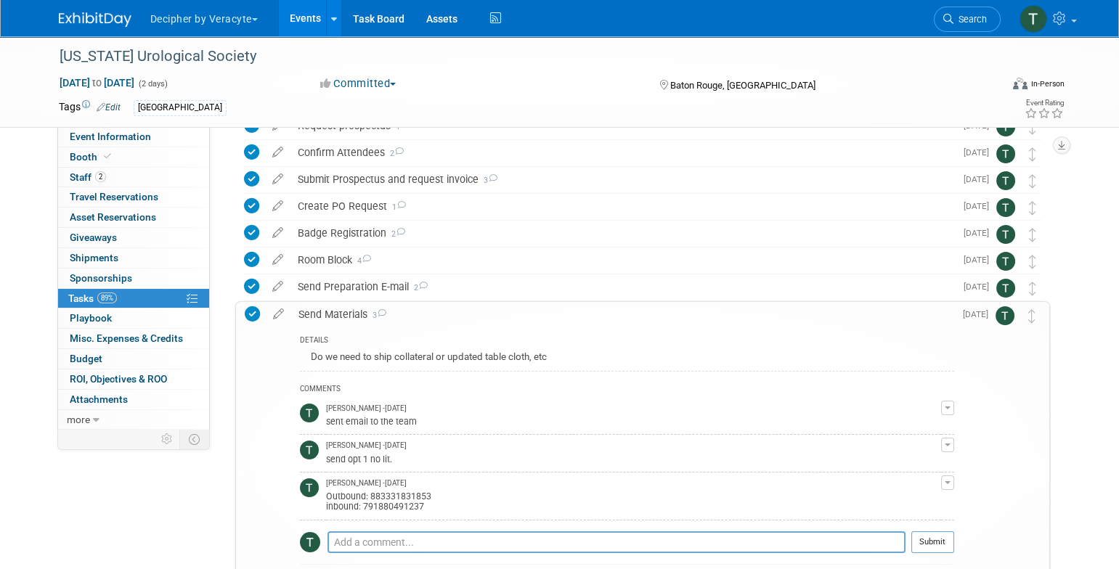
scroll to position [78, 0]
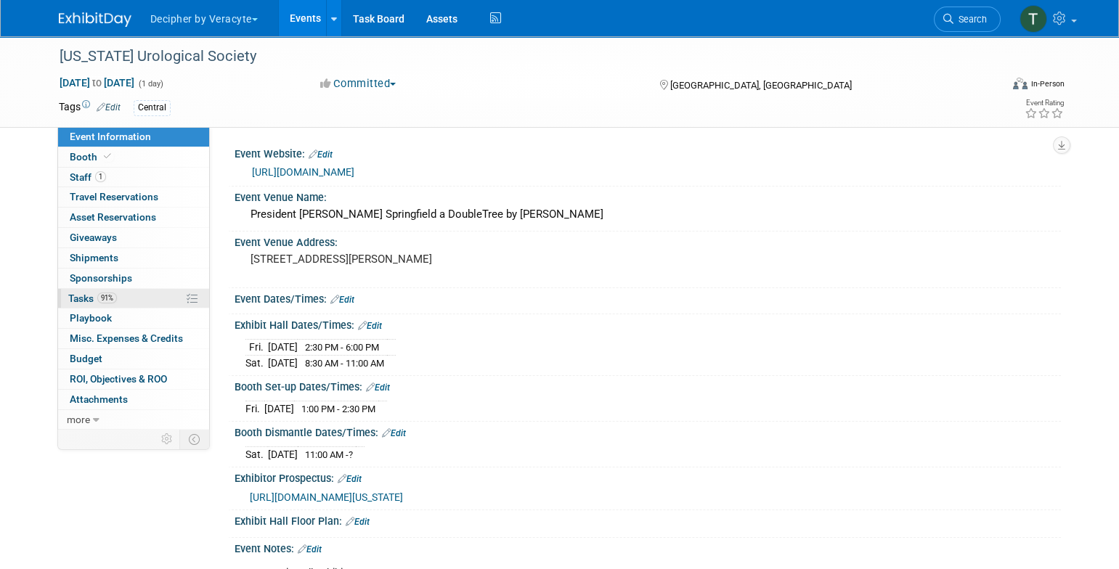
click at [124, 301] on link "91% Tasks 91%" at bounding box center [133, 299] width 151 height 20
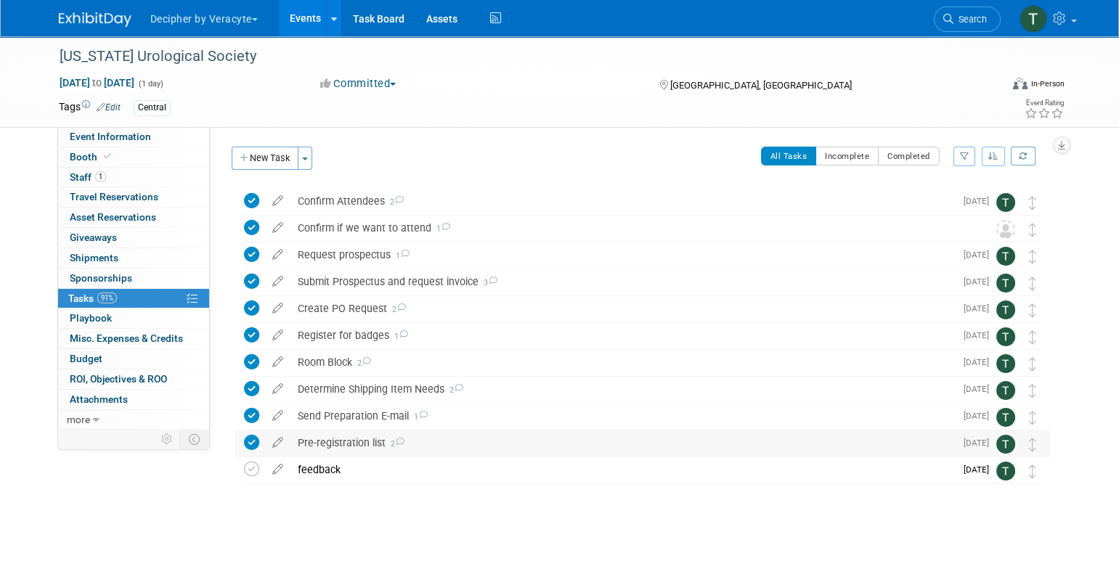
click at [324, 439] on div "Pre-registration list 2" at bounding box center [622, 443] width 665 height 25
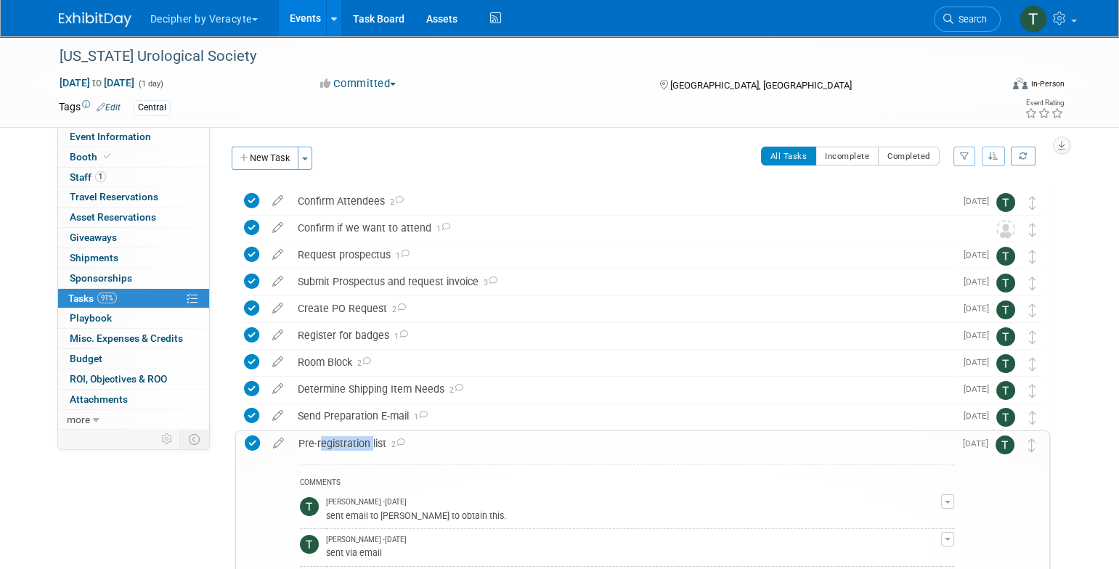
click at [324, 439] on div "Pre-registration list 2" at bounding box center [622, 443] width 663 height 25
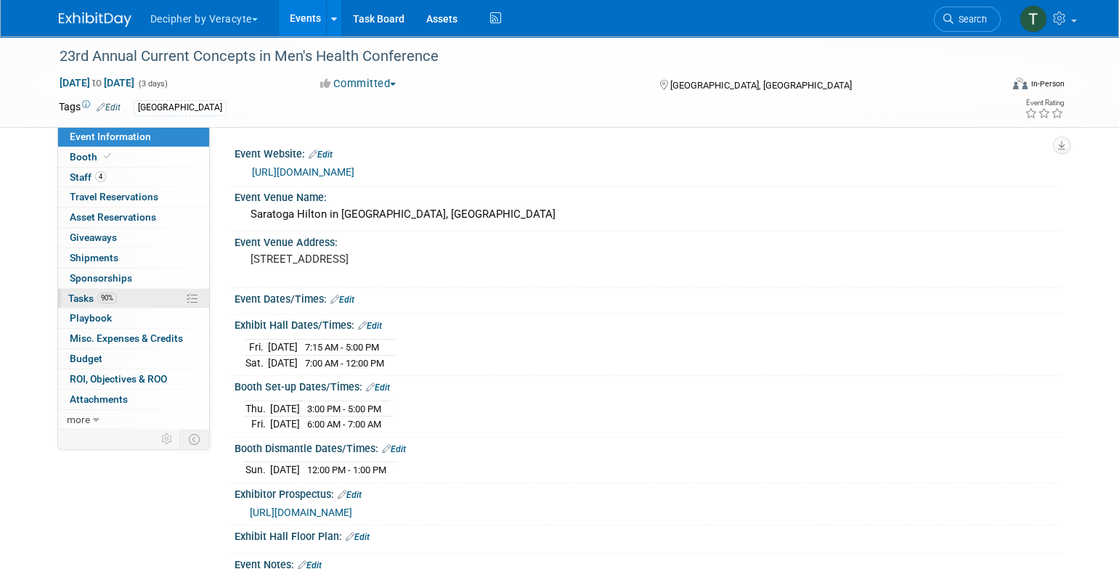
click at [157, 302] on link "90% Tasks 90%" at bounding box center [133, 299] width 151 height 20
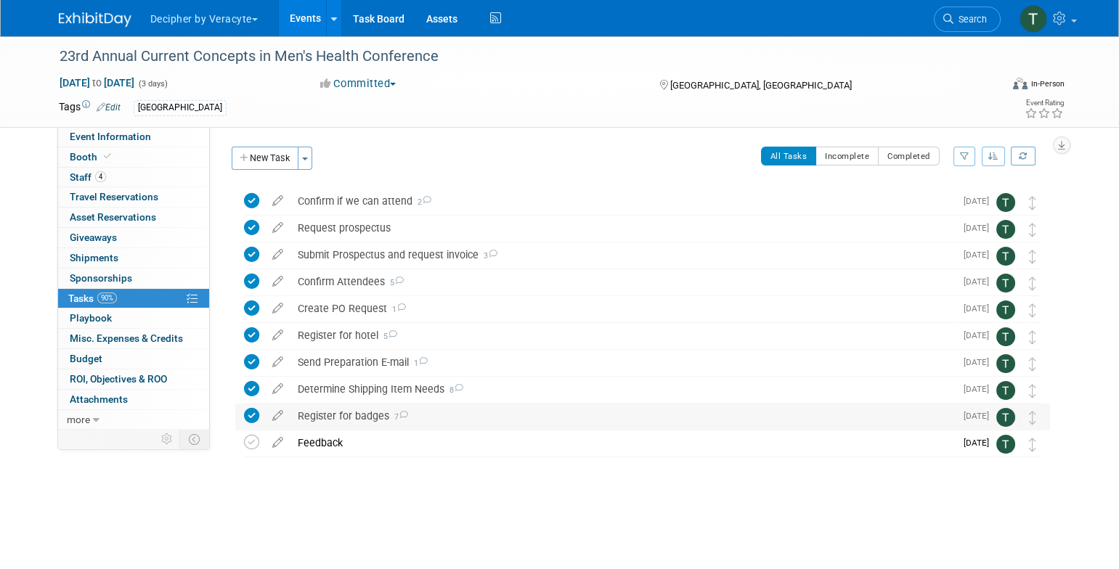
click at [348, 411] on div "Register for badges 7" at bounding box center [622, 416] width 665 height 25
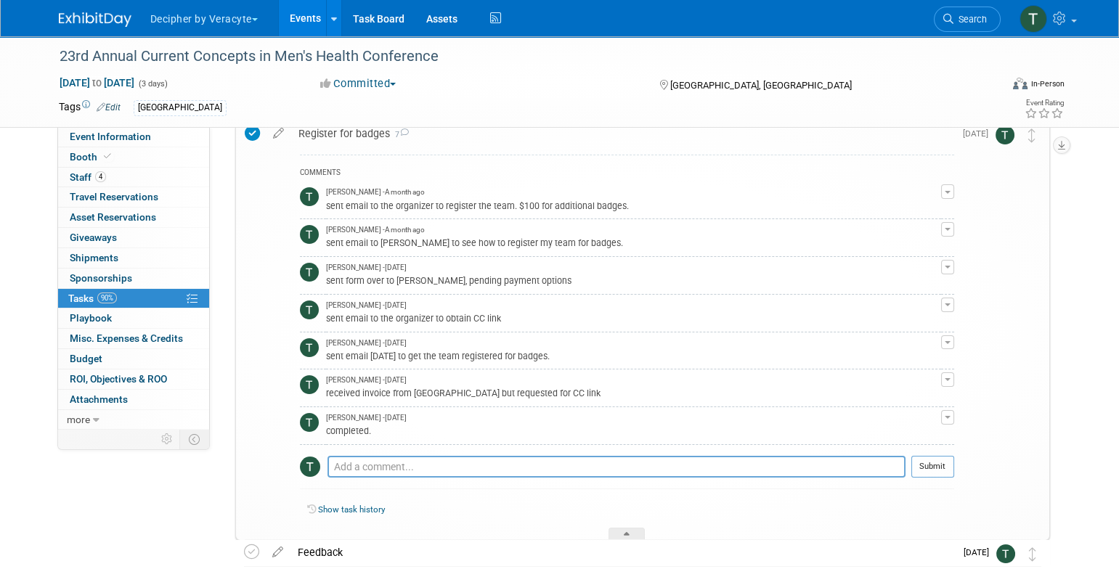
scroll to position [286, 0]
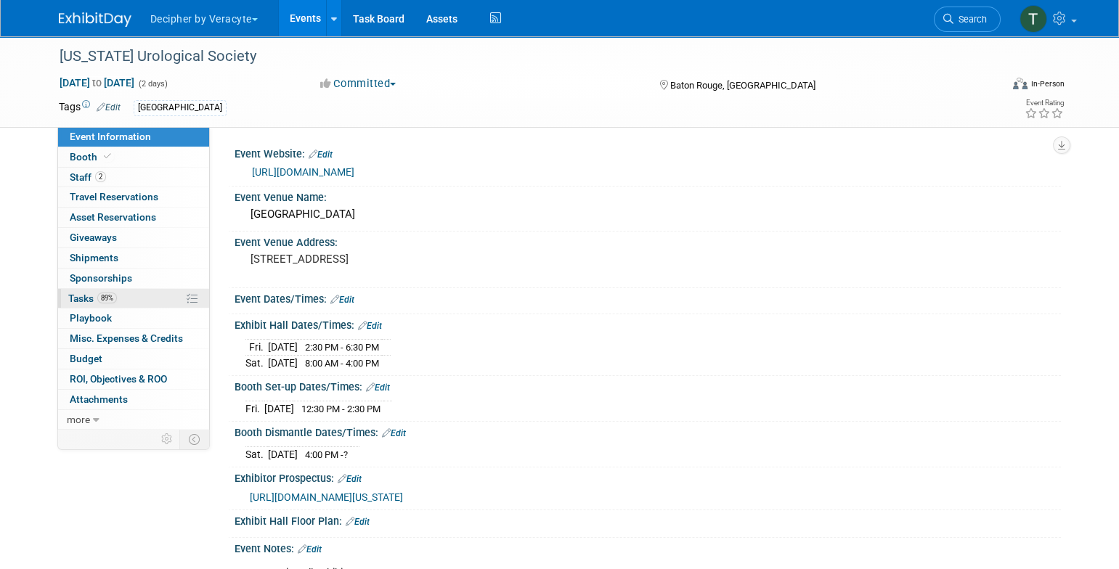
click at [91, 296] on span "Tasks 89%" at bounding box center [92, 299] width 49 height 12
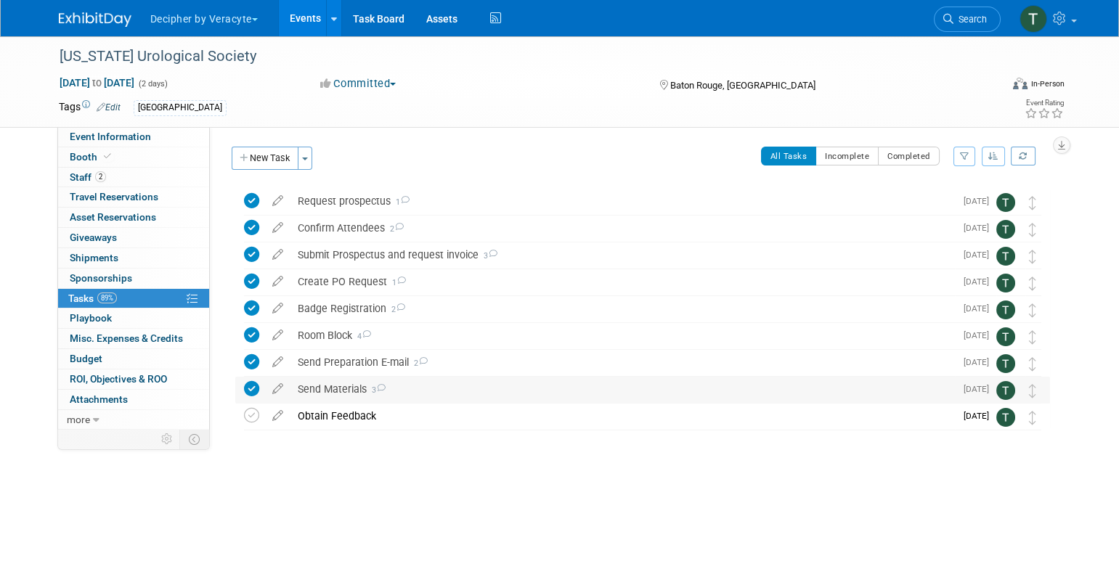
click at [325, 390] on div "Send Materials 3" at bounding box center [622, 389] width 665 height 25
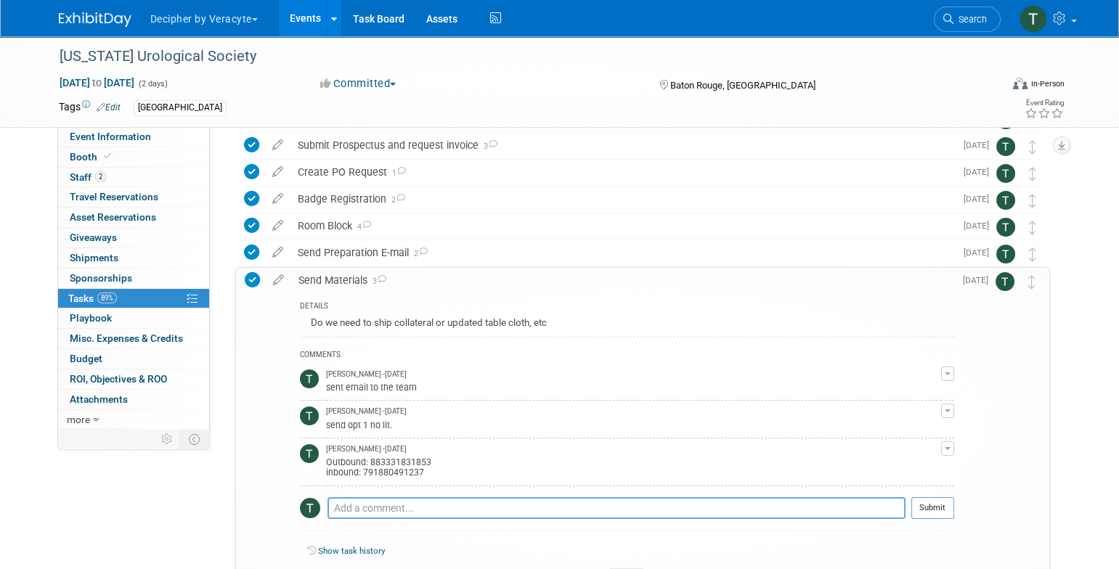
scroll to position [110, 0]
click at [403, 471] on div "Outbound: 883331831853 inbound: 791880491237" at bounding box center [633, 465] width 615 height 23
copy div "791880491237"
click at [165, 157] on link "Booth" at bounding box center [133, 157] width 151 height 20
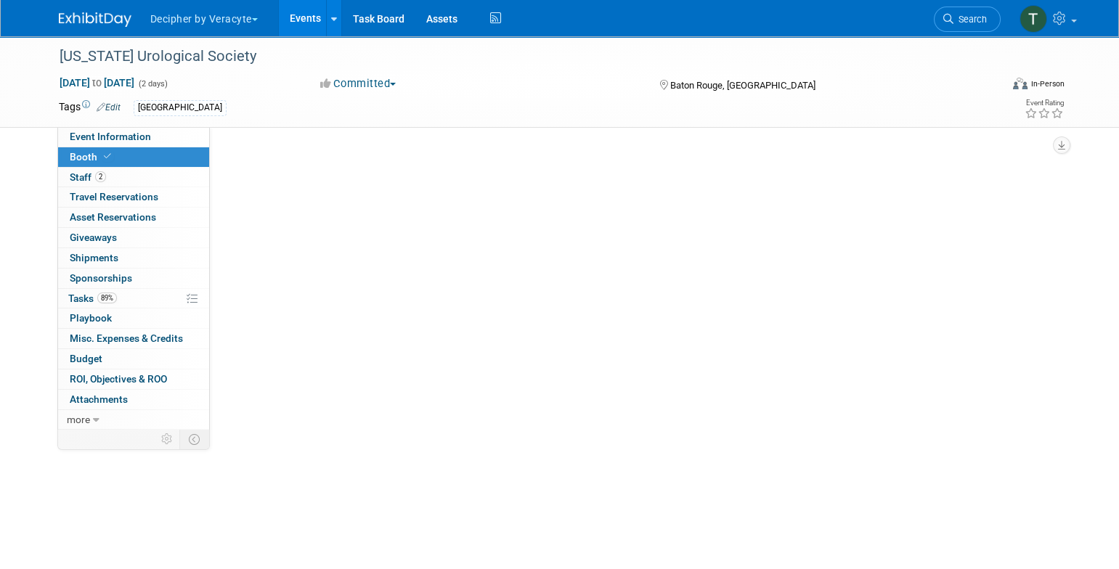
scroll to position [0, 0]
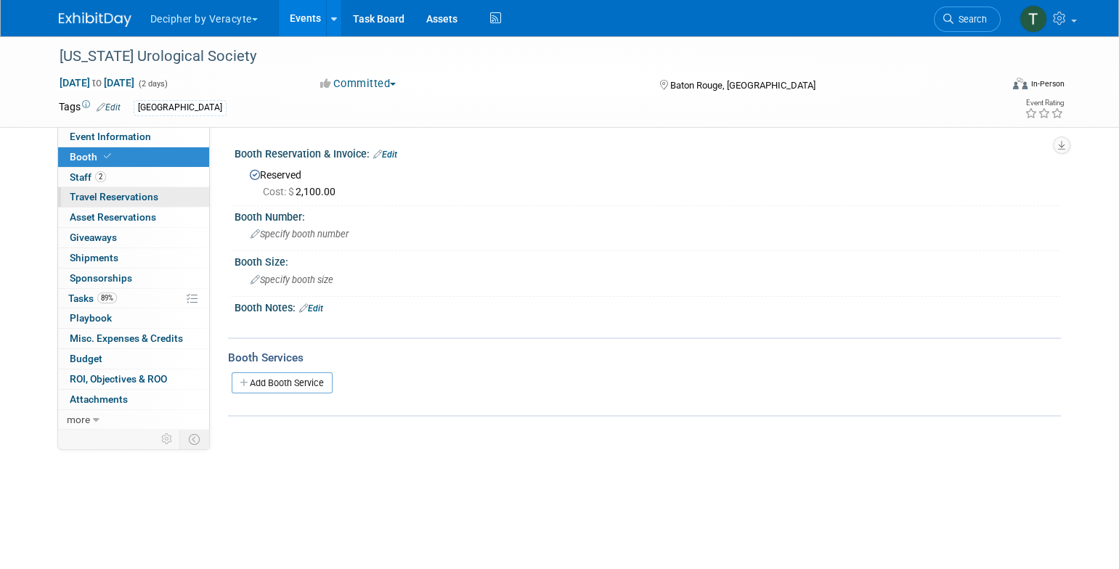
click at [160, 190] on link "0 Travel Reservations 0" at bounding box center [133, 197] width 151 height 20
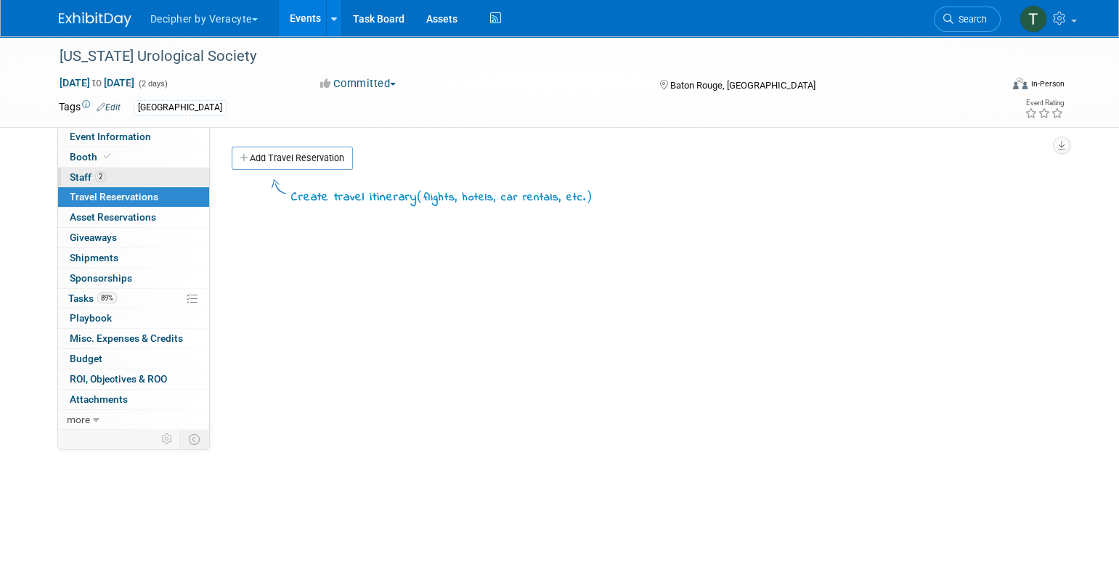
click at [160, 174] on link "2 Staff 2" at bounding box center [133, 178] width 151 height 20
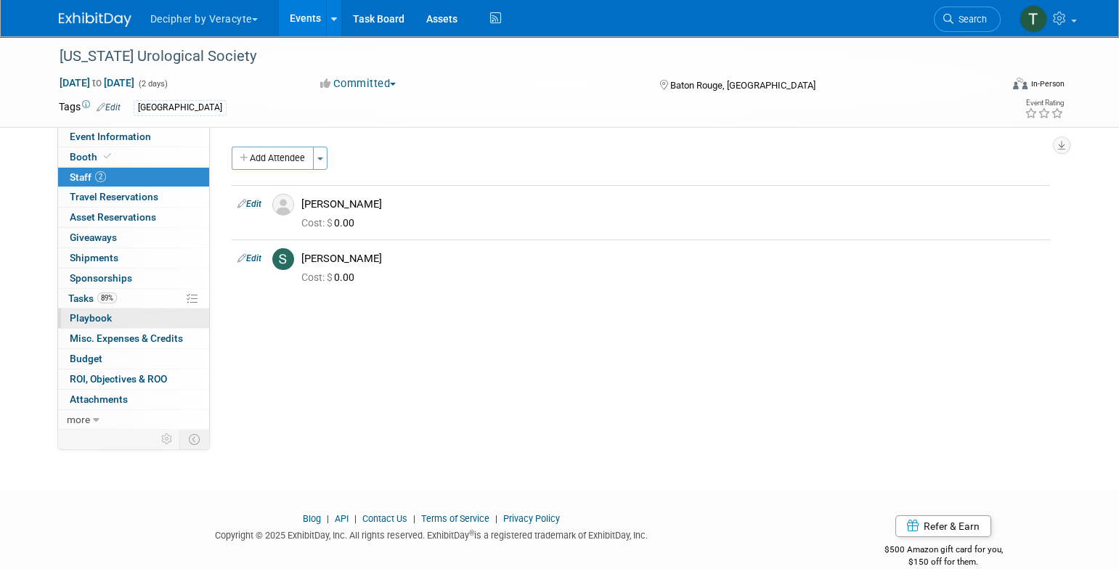
click at [176, 309] on link "0 Playbook 0" at bounding box center [133, 319] width 151 height 20
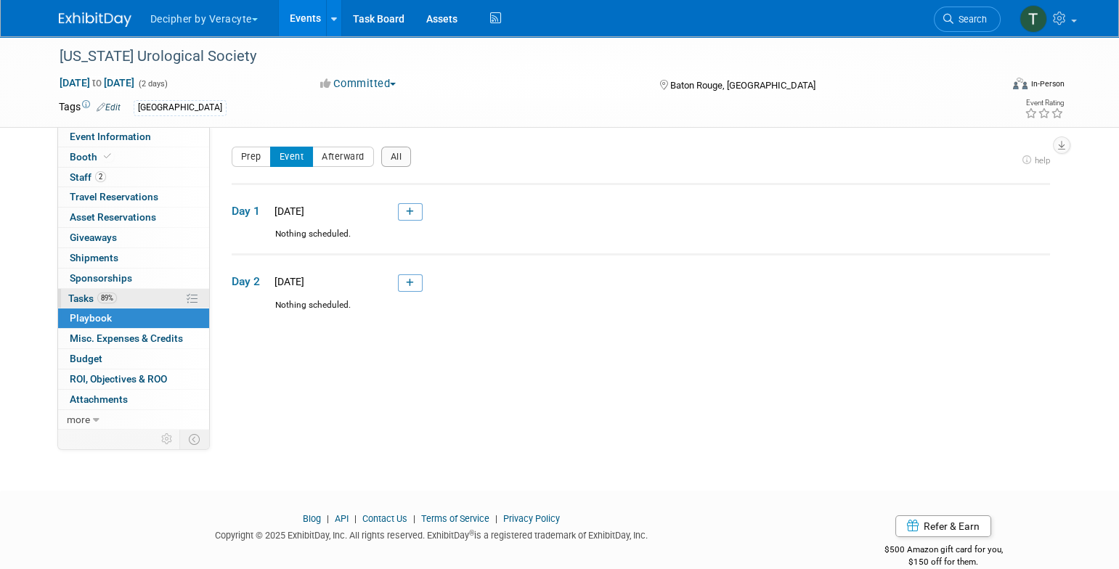
click at [160, 296] on link "89% Tasks 89%" at bounding box center [133, 299] width 151 height 20
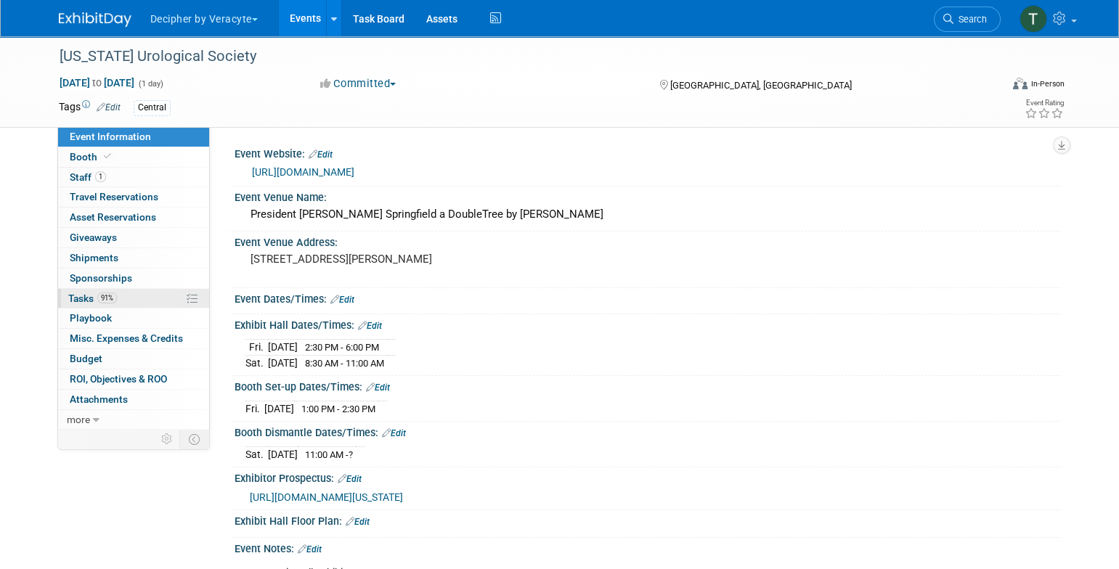
click at [147, 290] on link "91% Tasks 91%" at bounding box center [133, 299] width 151 height 20
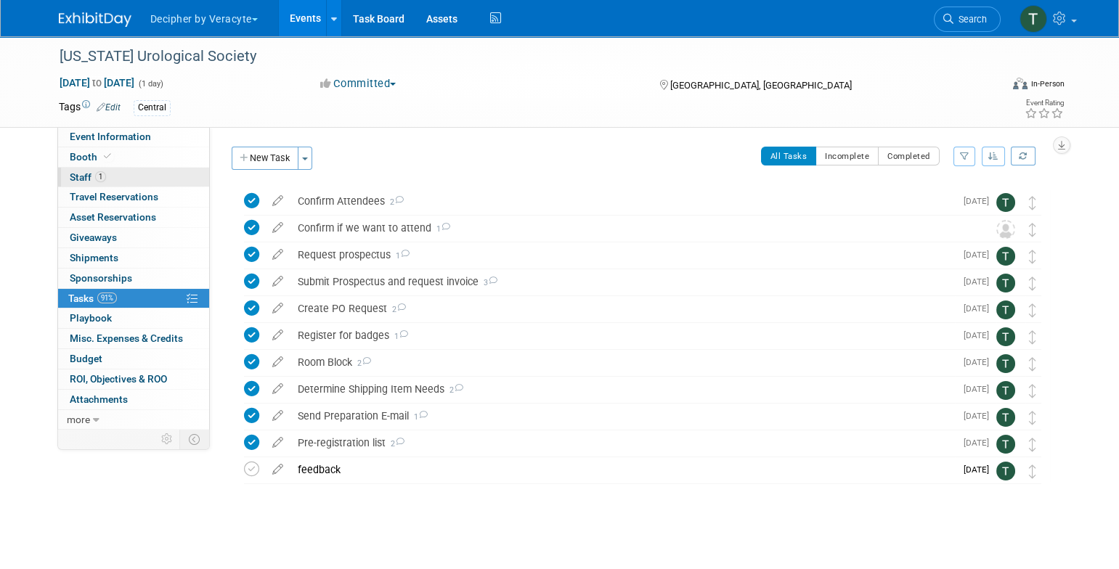
click at [161, 179] on link "1 Staff 1" at bounding box center [133, 178] width 151 height 20
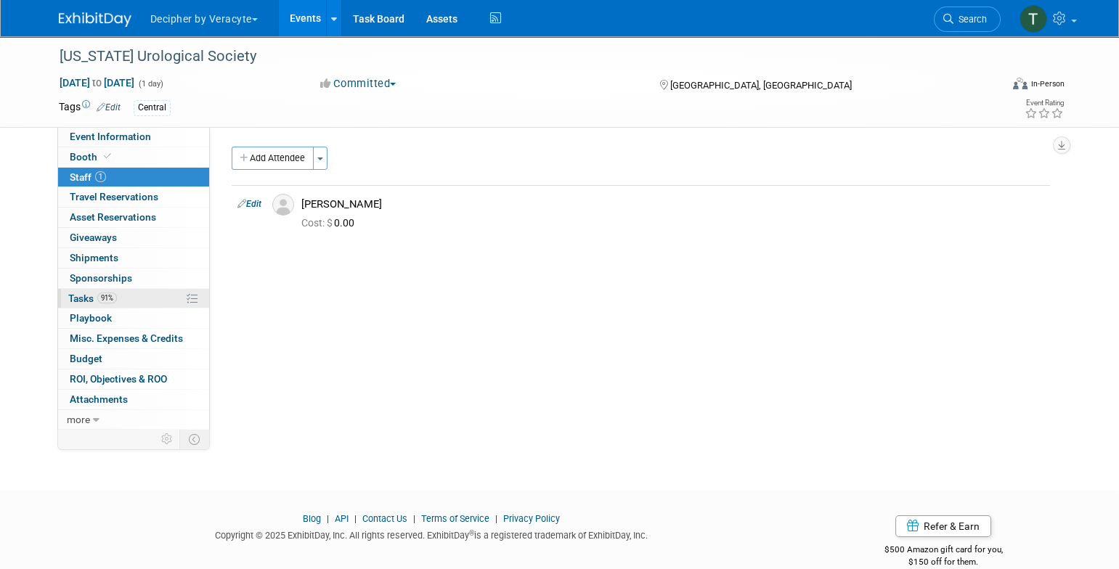
click at [139, 296] on link "91% Tasks 91%" at bounding box center [133, 299] width 151 height 20
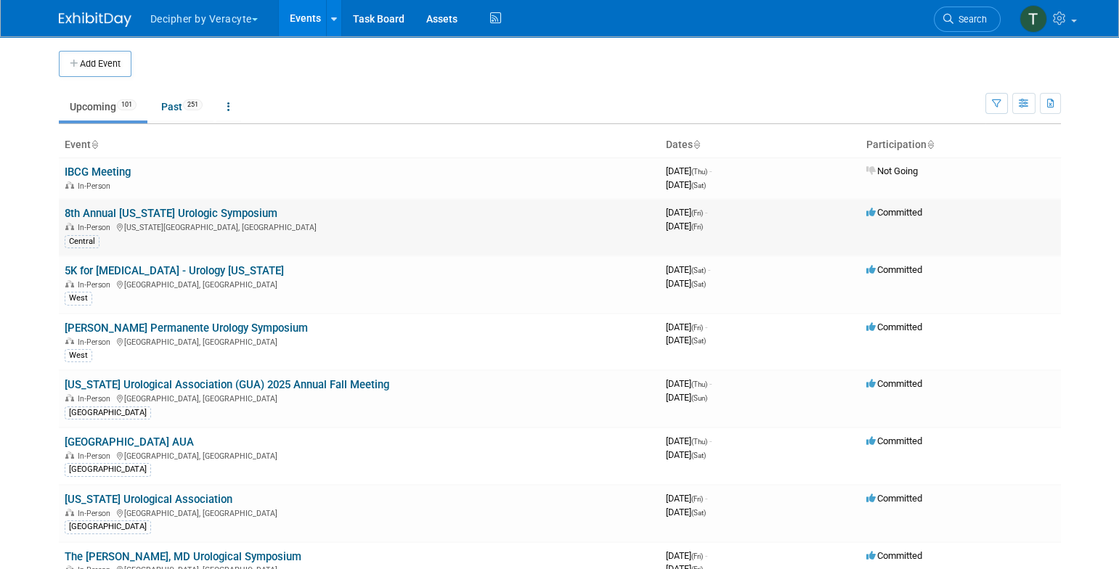
scroll to position [2386, 0]
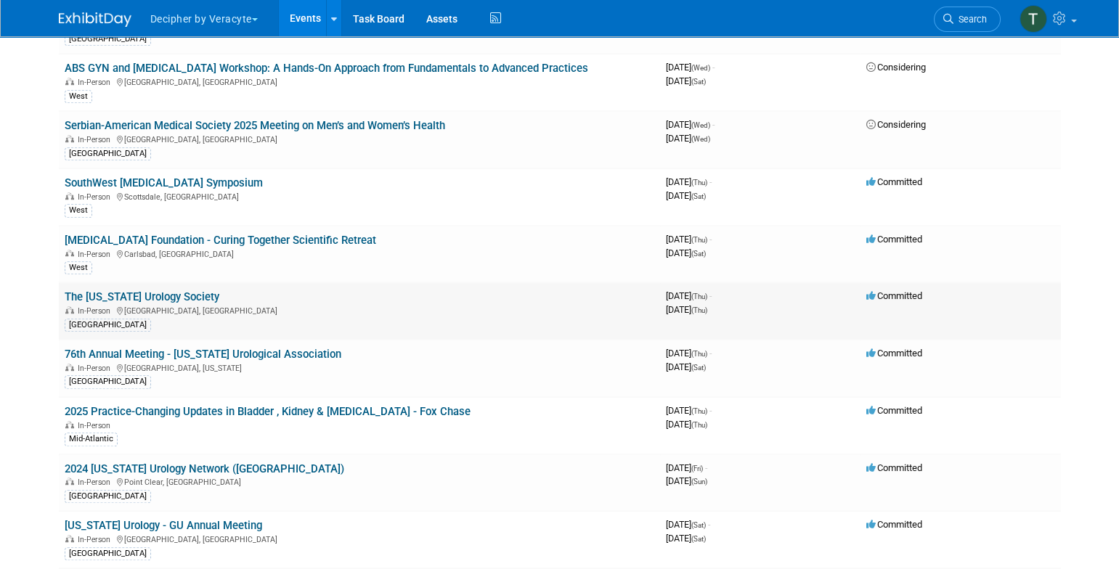
click at [213, 290] on link "The [US_STATE] Urology Society" at bounding box center [142, 296] width 155 height 13
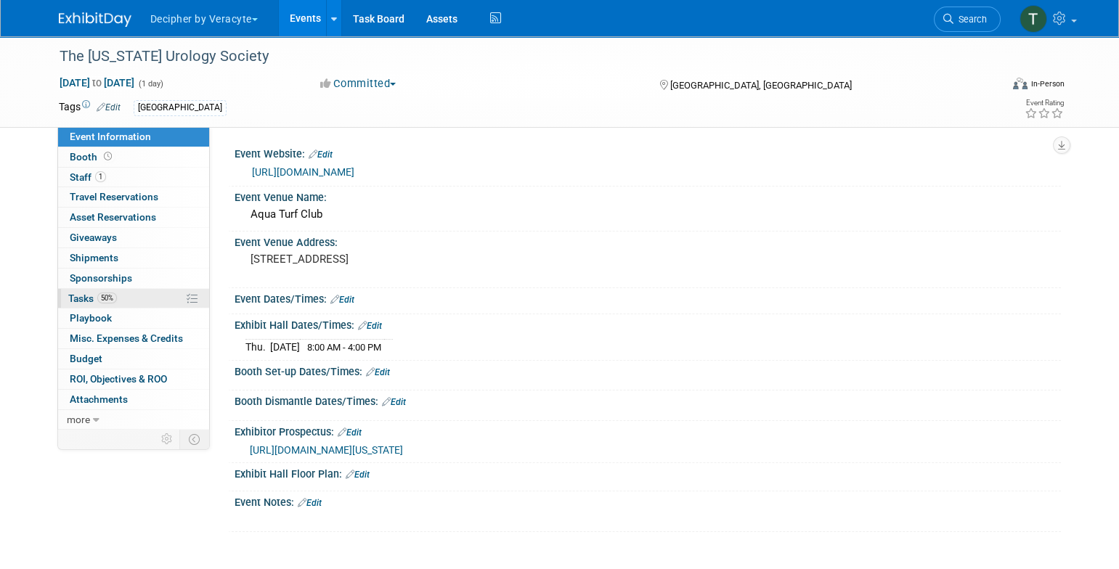
click at [159, 305] on link "50% Tasks 50%" at bounding box center [133, 299] width 151 height 20
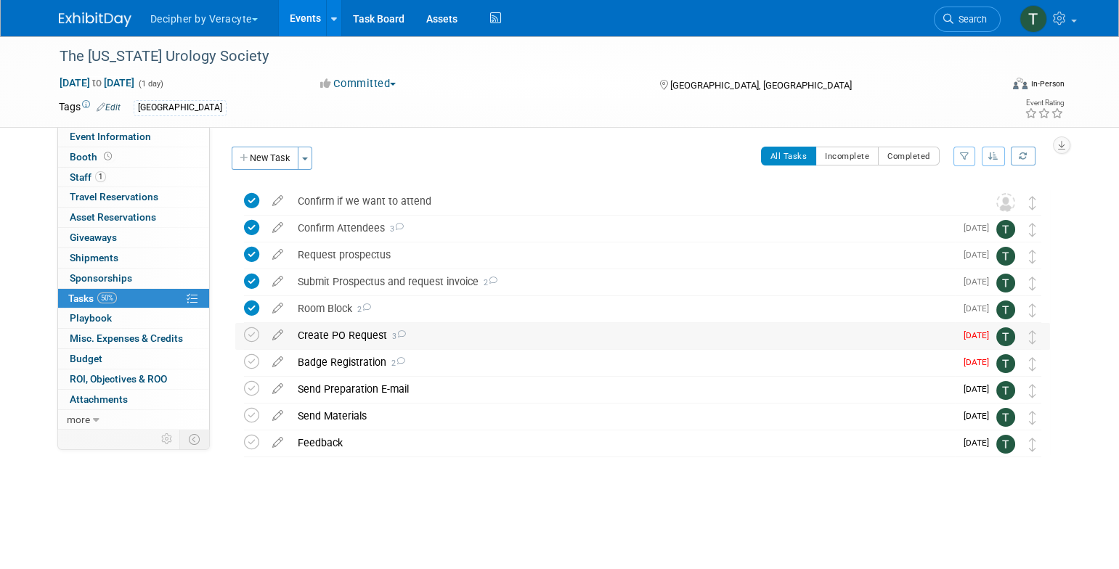
click at [355, 340] on div "Create PO Request 3" at bounding box center [622, 335] width 665 height 25
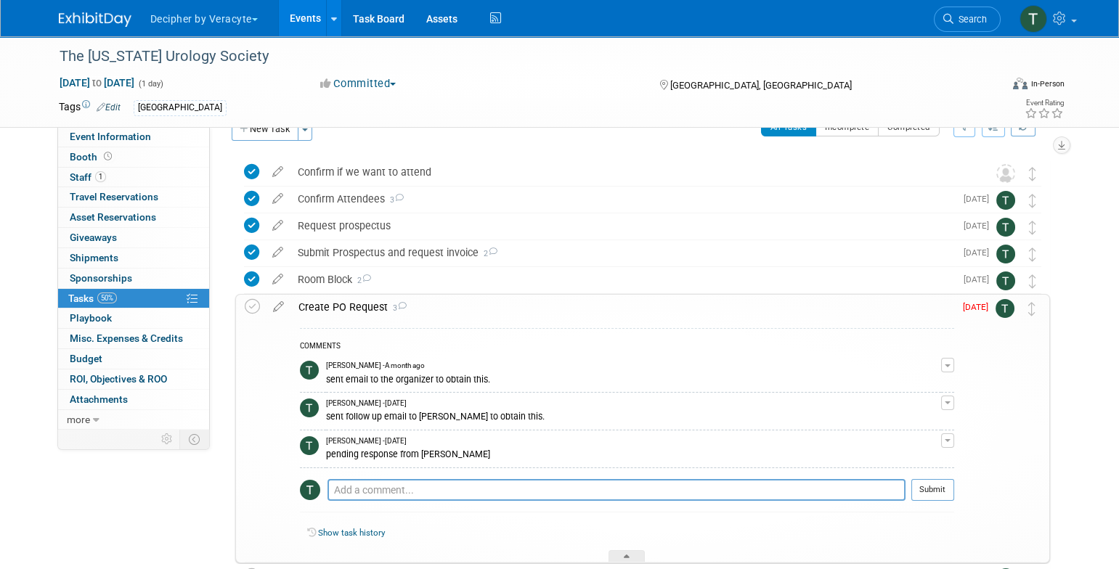
scroll to position [35, 0]
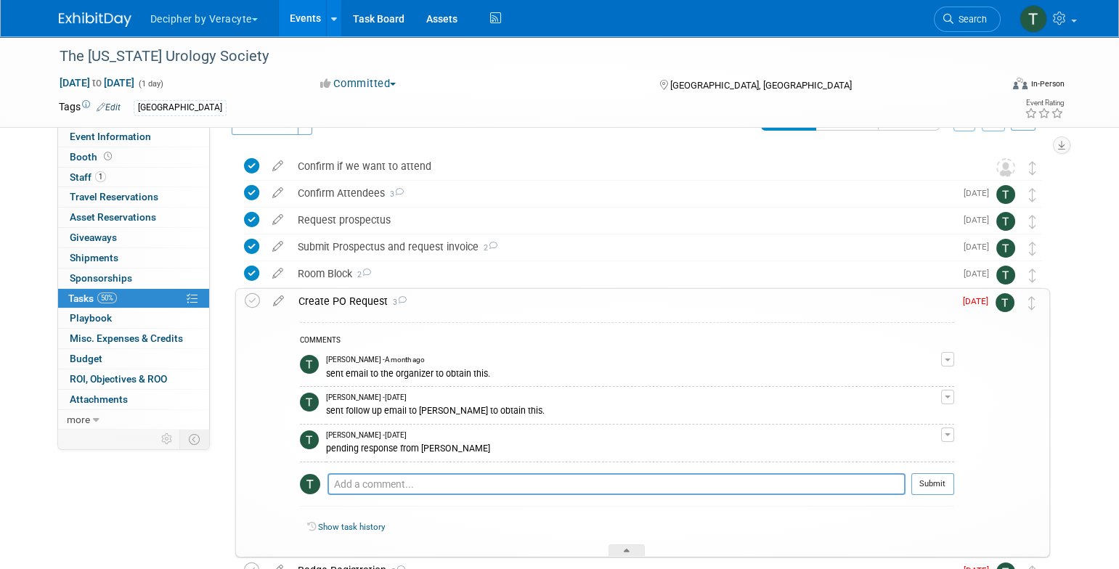
click at [288, 24] on link "Events" at bounding box center [305, 18] width 53 height 36
